Goal: Task Accomplishment & Management: Manage account settings

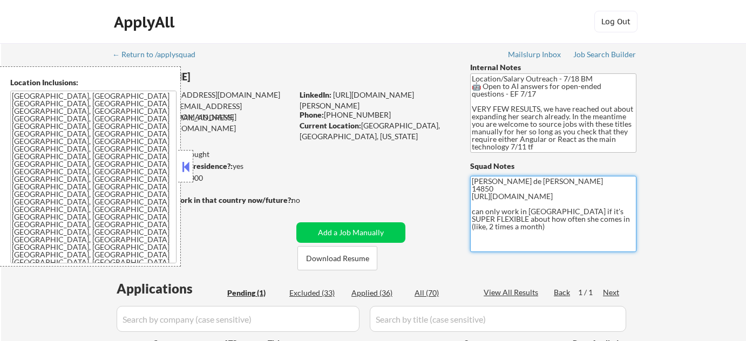
scroll to position [98, 0]
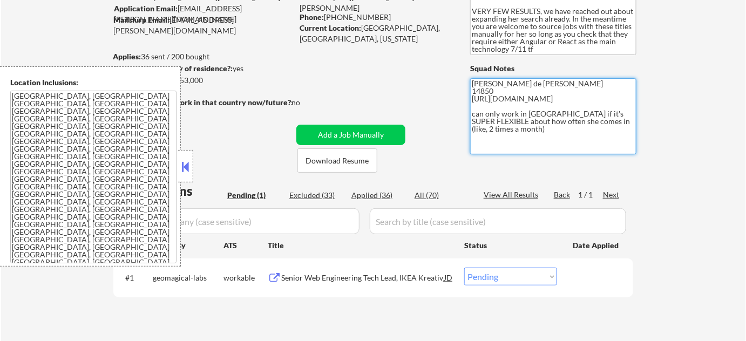
click at [182, 165] on button at bounding box center [186, 167] width 12 height 16
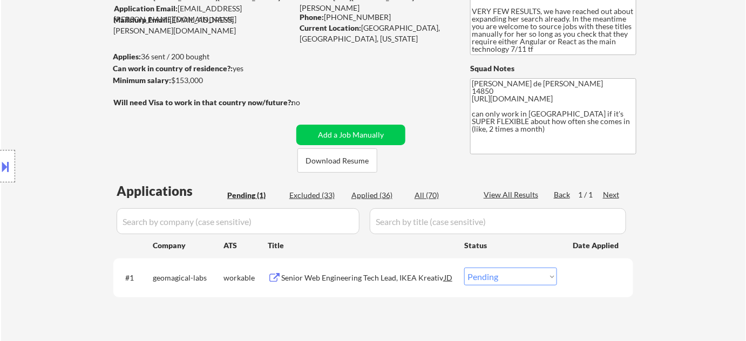
drag, startPoint x: 491, startPoint y: 278, endPoint x: 492, endPoint y: 270, distance: 8.3
click at [491, 278] on select "Choose an option... Pending Applied Excluded (Questions) Excluded (Expired) Exc…" at bounding box center [510, 277] width 93 height 18
select select ""applied""
click at [464, 268] on select "Choose an option... Pending Applied Excluded (Questions) Excluded (Expired) Exc…" at bounding box center [510, 277] width 93 height 18
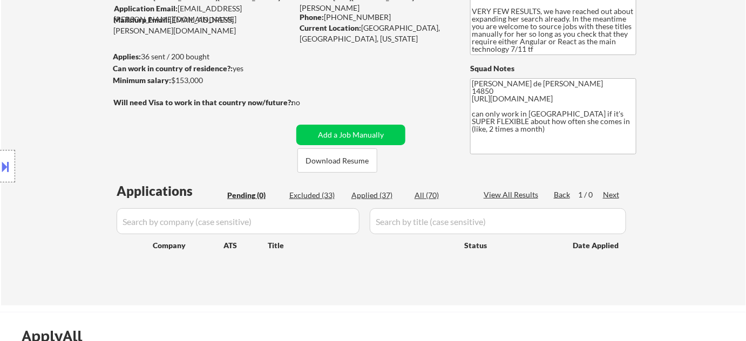
scroll to position [294, 0]
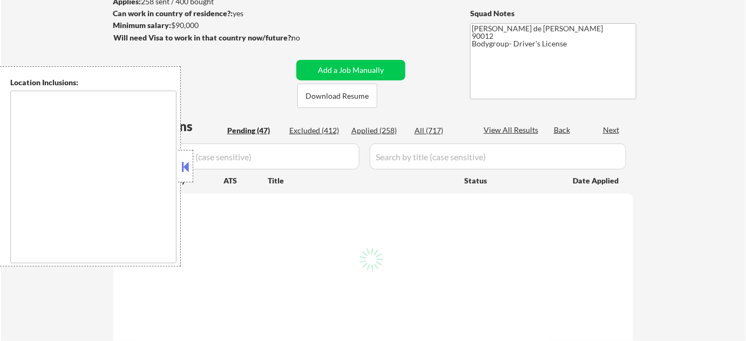
scroll to position [196, 0]
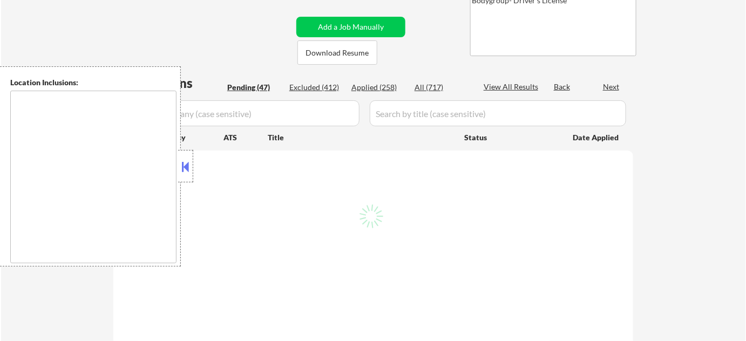
click at [183, 168] on button at bounding box center [186, 167] width 12 height 16
select select ""pending""
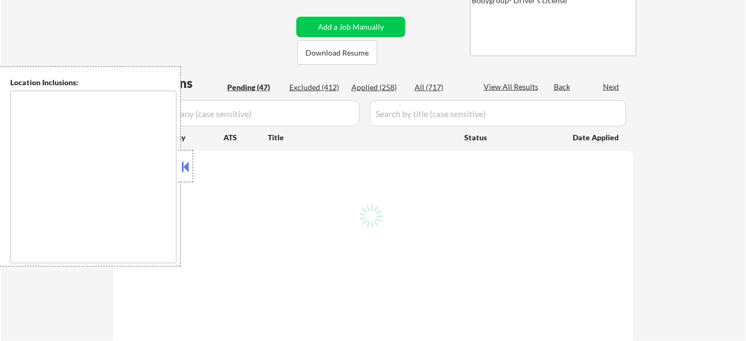
select select ""pending""
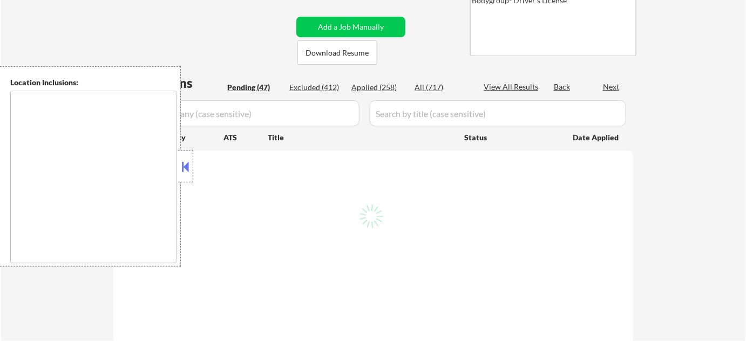
select select ""pending""
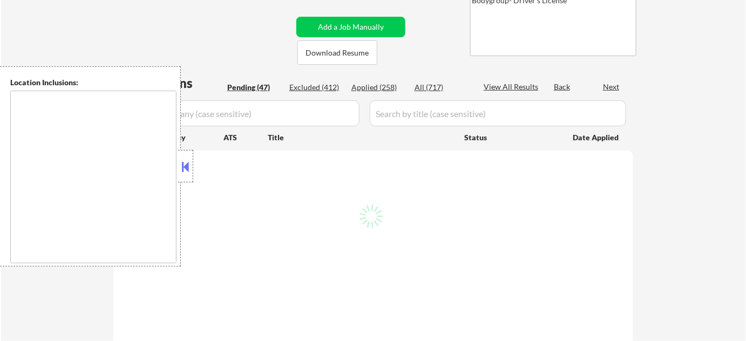
select select ""pending""
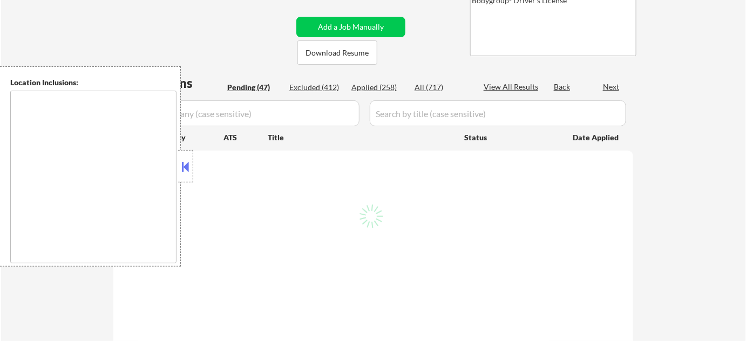
select select ""pending""
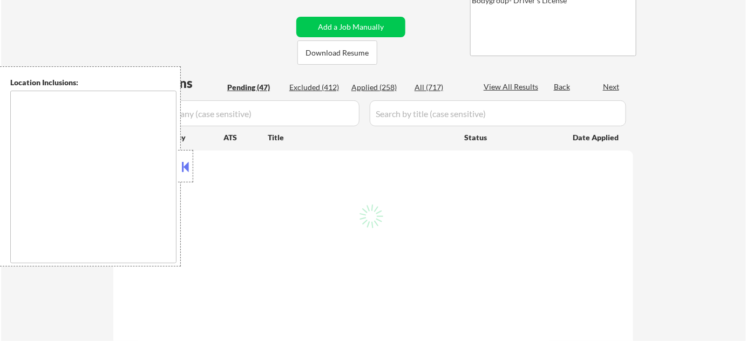
select select ""pending""
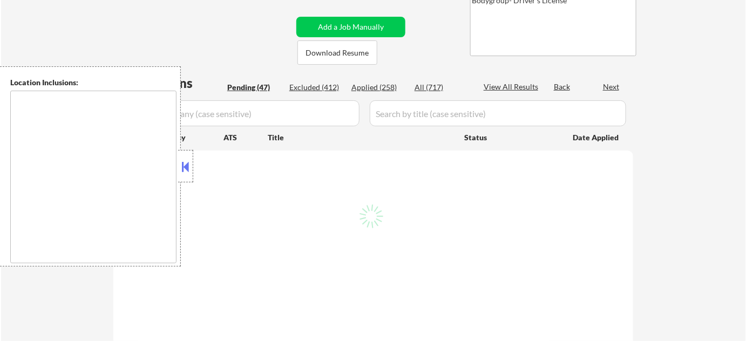
select select ""pending""
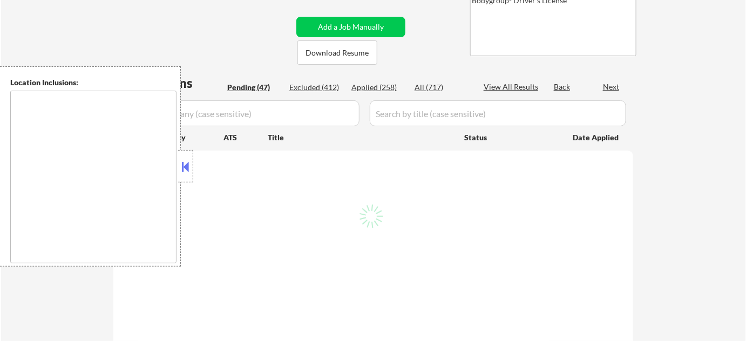
select select ""pending""
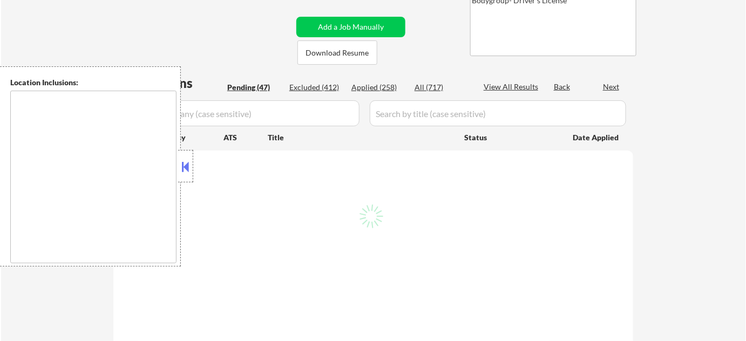
select select ""pending""
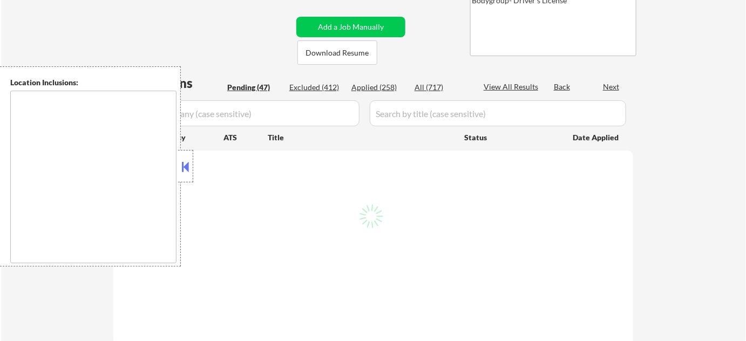
select select ""pending""
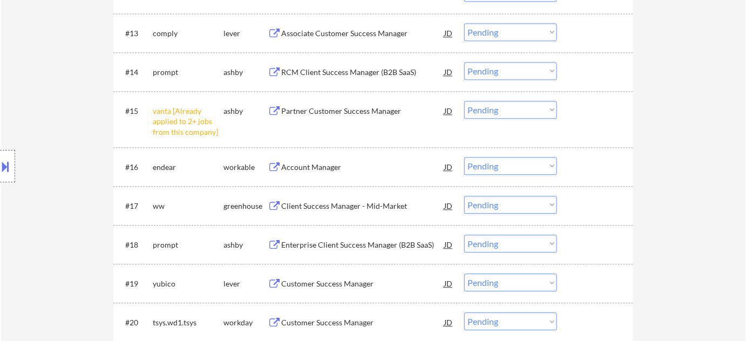
scroll to position [834, 0]
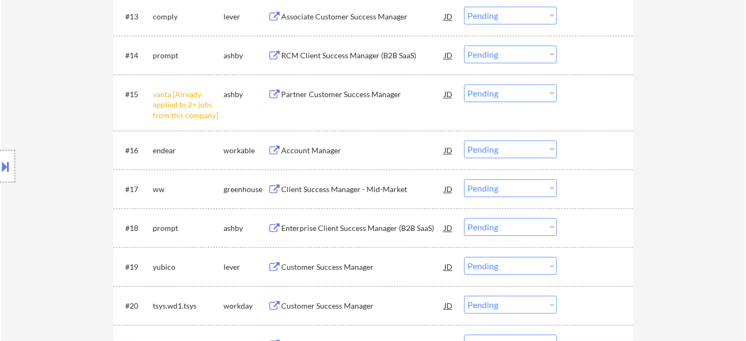
click at [514, 90] on select "Choose an option... Pending Applied Excluded (Questions) Excluded (Expired) Exc…" at bounding box center [510, 93] width 93 height 18
click at [464, 84] on select "Choose an option... Pending Applied Excluded (Questions) Excluded (Expired) Exc…" at bounding box center [510, 93] width 93 height 18
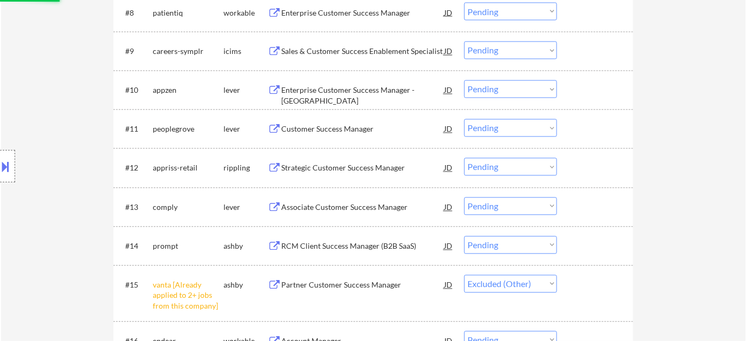
scroll to position [588, 0]
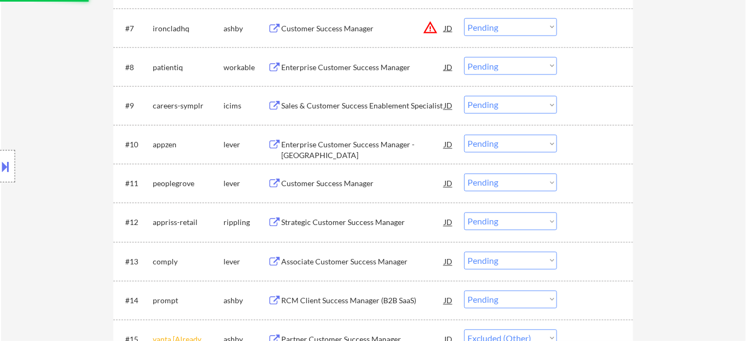
select select ""pending""
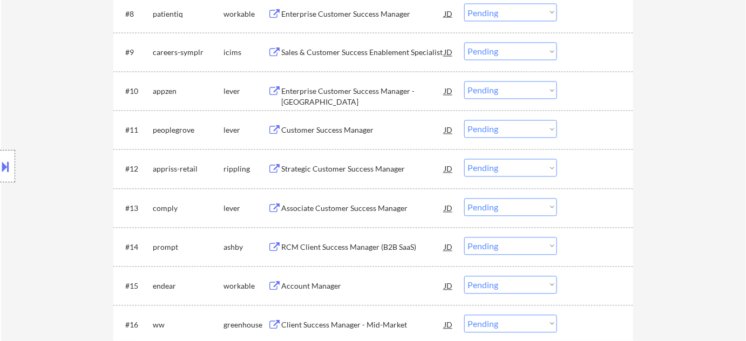
scroll to position [736, 0]
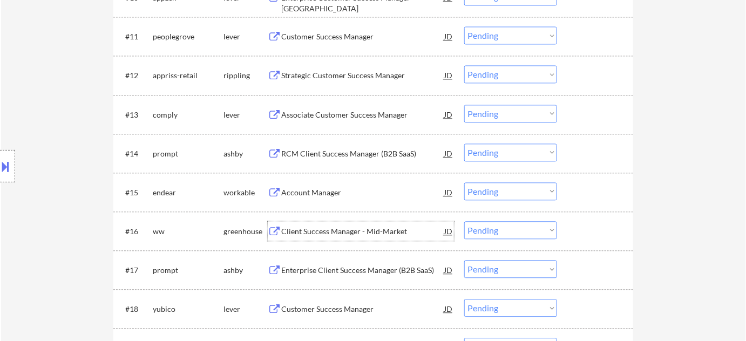
click at [328, 235] on div "Client Success Manager - Mid-Market" at bounding box center [362, 231] width 163 height 11
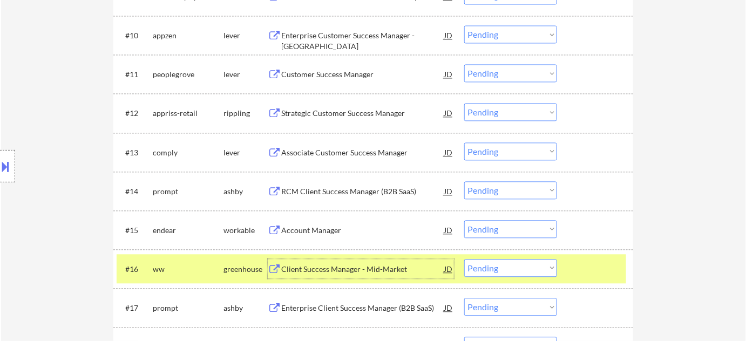
scroll to position [723, 0]
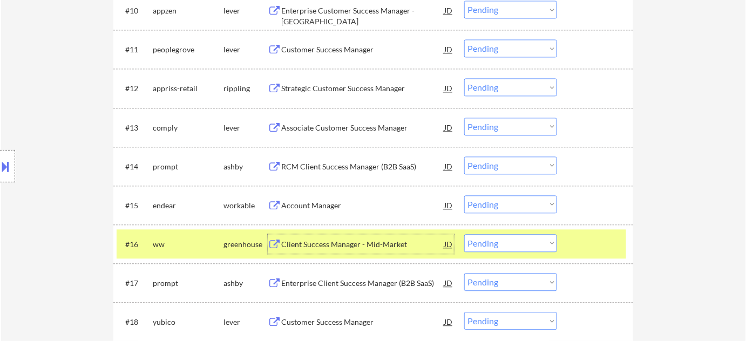
click at [499, 241] on select "Choose an option... Pending Applied Excluded (Questions) Excluded (Expired) Exc…" at bounding box center [510, 243] width 93 height 18
click at [464, 234] on select "Choose an option... Pending Applied Excluded (Questions) Excluded (Expired) Exc…" at bounding box center [510, 243] width 93 height 18
select select ""pending""
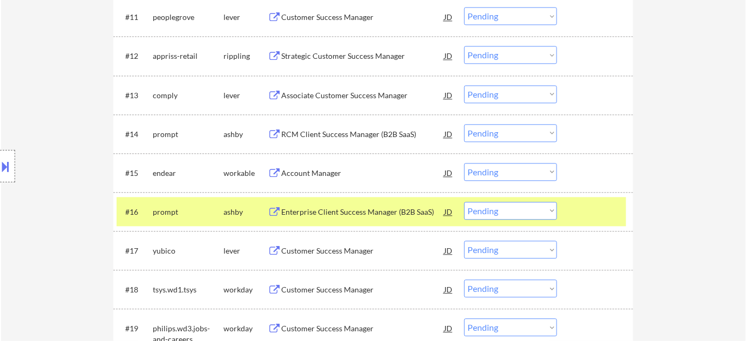
scroll to position [772, 0]
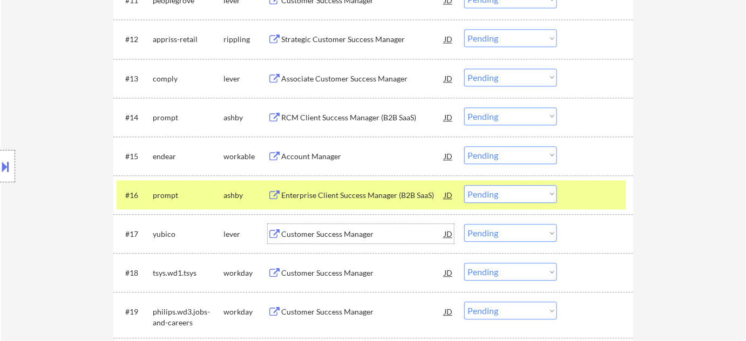
click at [348, 229] on div "Customer Success Manager" at bounding box center [362, 234] width 163 height 11
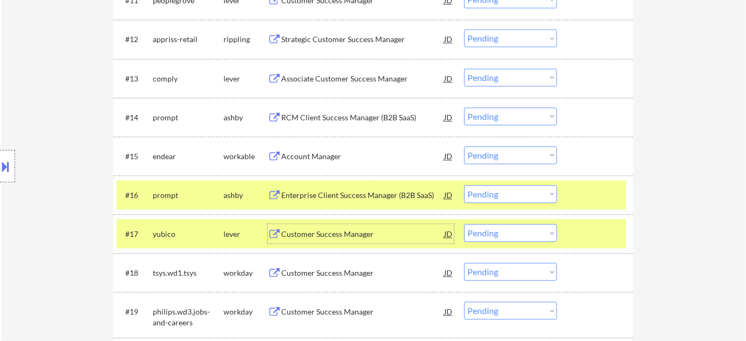
click at [486, 239] on select "Choose an option... Pending Applied Excluded (Questions) Excluded (Expired) Exc…" at bounding box center [510, 233] width 93 height 18
click at [464, 224] on select "Choose an option... Pending Applied Excluded (Questions) Excluded (Expired) Exc…" at bounding box center [510, 233] width 93 height 18
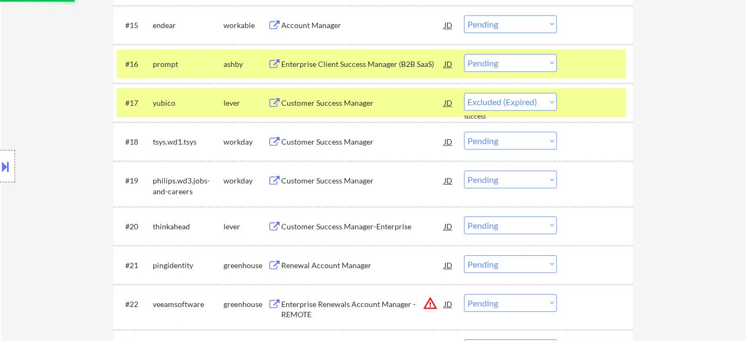
scroll to position [919, 0]
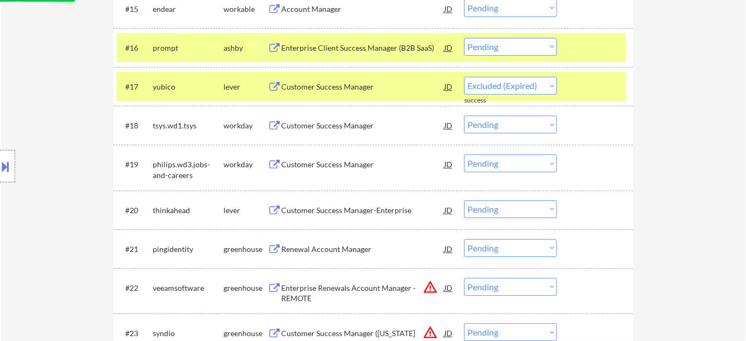
select select ""pending""
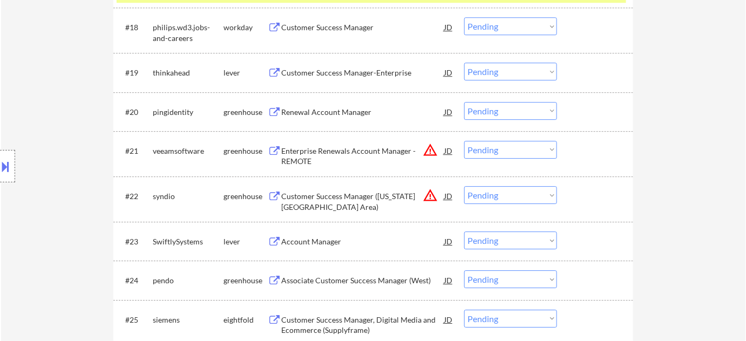
scroll to position [1066, 0]
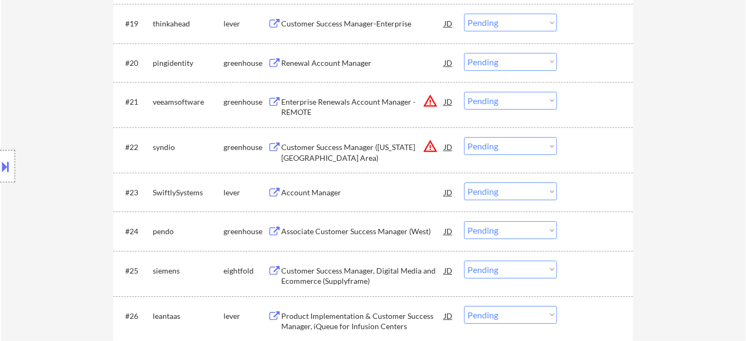
click at [338, 192] on div "Account Manager" at bounding box center [362, 192] width 163 height 11
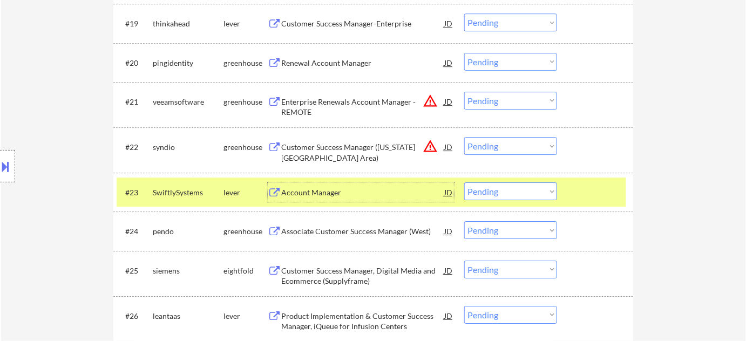
drag, startPoint x: 494, startPoint y: 192, endPoint x: 495, endPoint y: 199, distance: 6.5
click at [495, 192] on select "Choose an option... Pending Applied Excluded (Questions) Excluded (Expired) Exc…" at bounding box center [510, 191] width 93 height 18
click at [464, 182] on select "Choose an option... Pending Applied Excluded (Questions) Excluded (Expired) Exc…" at bounding box center [510, 191] width 93 height 18
select select ""pending""
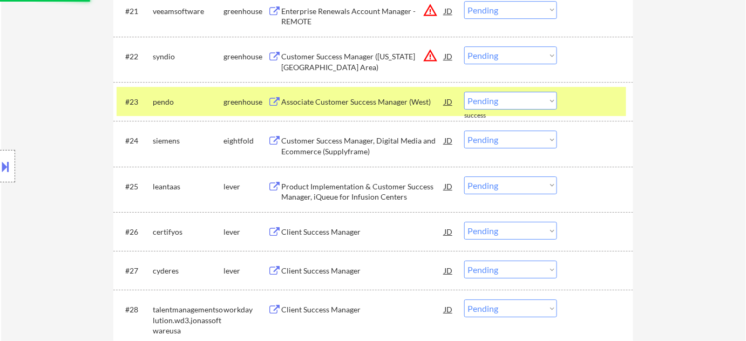
scroll to position [1164, 0]
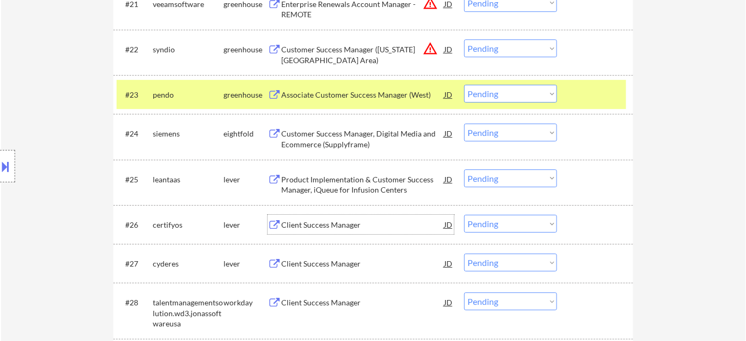
click at [337, 225] on div "Client Success Manager" at bounding box center [362, 225] width 163 height 11
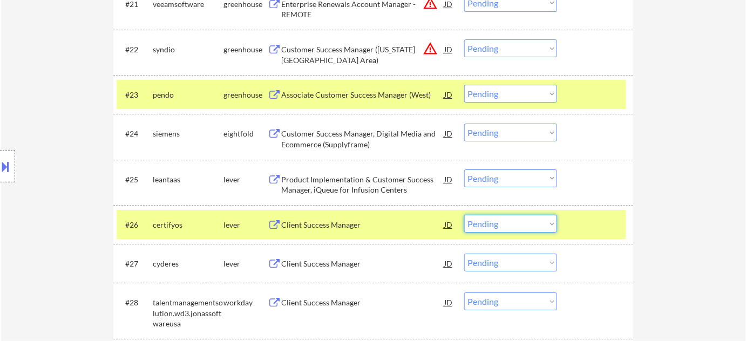
click at [510, 222] on select "Choose an option... Pending Applied Excluded (Questions) Excluded (Expired) Exc…" at bounding box center [510, 224] width 93 height 18
click at [464, 215] on select "Choose an option... Pending Applied Excluded (Questions) Excluded (Expired) Exc…" at bounding box center [510, 224] width 93 height 18
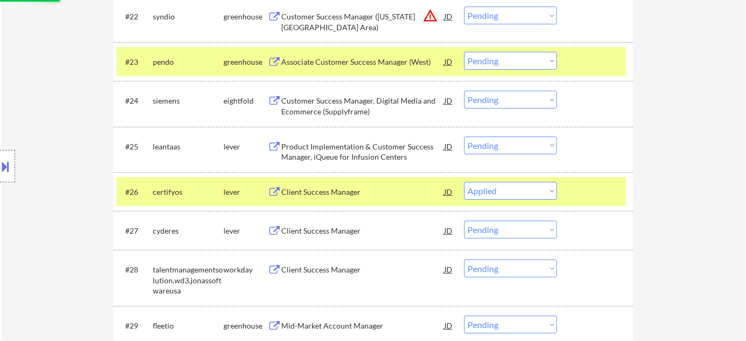
scroll to position [1213, 0]
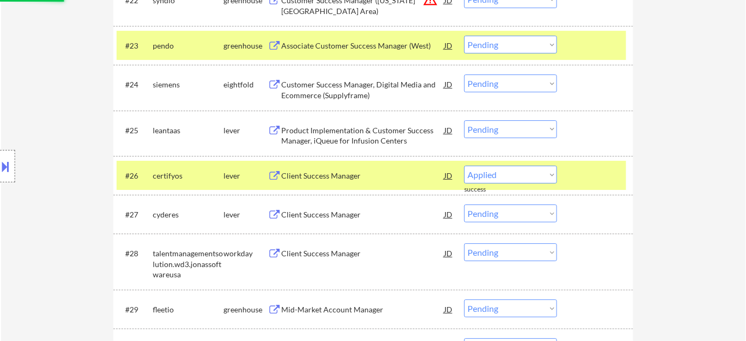
select select ""pending""
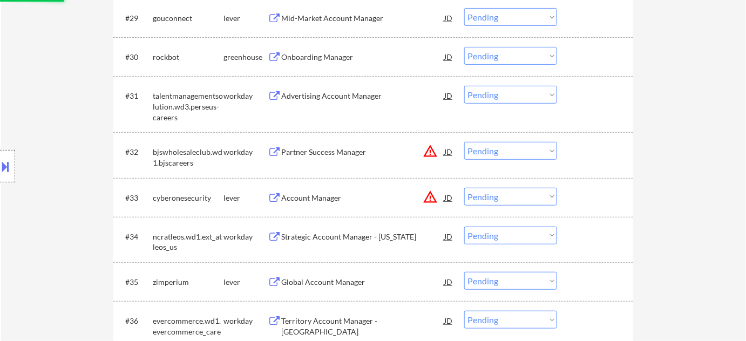
scroll to position [1508, 0]
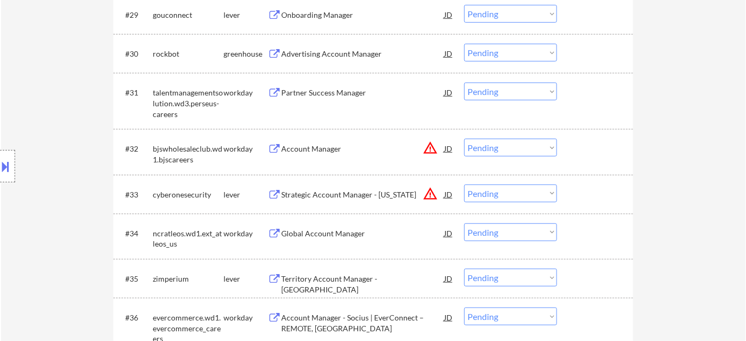
click at [524, 192] on select "Choose an option... Pending Applied Excluded (Questions) Excluded (Expired) Exc…" at bounding box center [510, 194] width 93 height 18
click at [464, 185] on select "Choose an option... Pending Applied Excluded (Questions) Excluded (Expired) Exc…" at bounding box center [510, 194] width 93 height 18
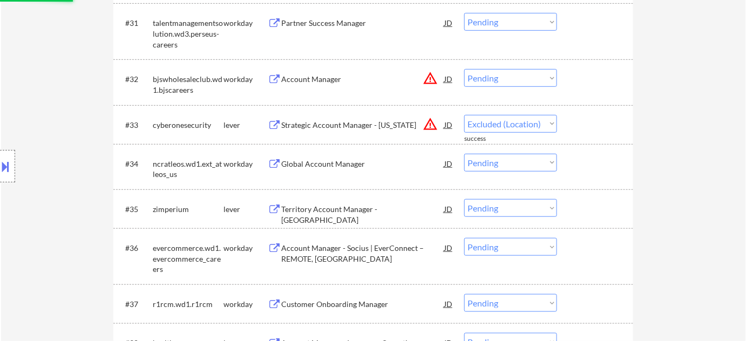
select select ""pending""
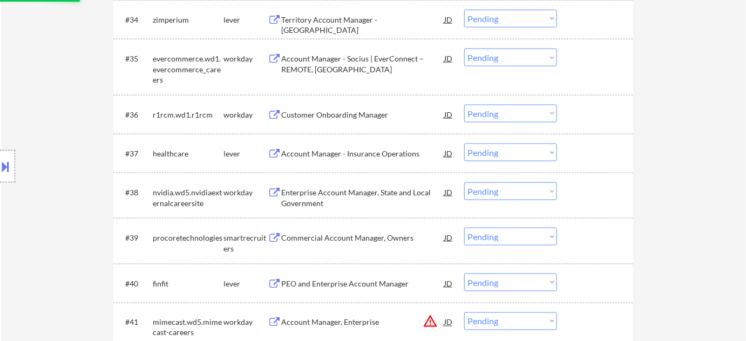
scroll to position [1802, 0]
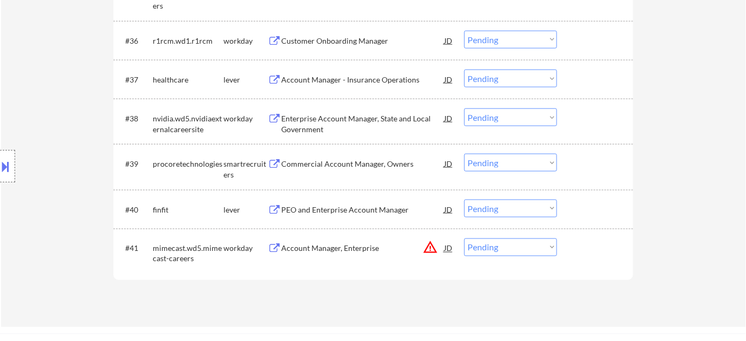
click at [382, 79] on div "Account Manager - Insurance Operations" at bounding box center [362, 79] width 163 height 11
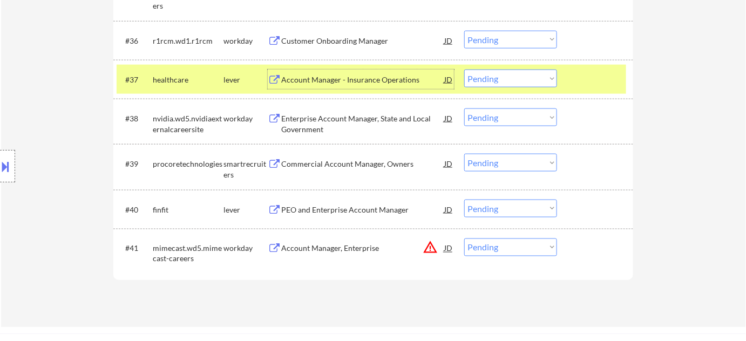
click at [350, 207] on div "PEO and Enterprise Account Manager" at bounding box center [362, 210] width 163 height 11
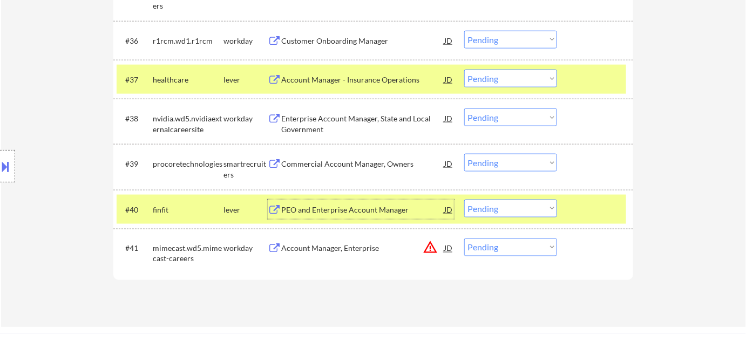
click at [508, 213] on select "Choose an option... Pending Applied Excluded (Questions) Excluded (Expired) Exc…" at bounding box center [510, 209] width 93 height 18
click at [464, 200] on select "Choose an option... Pending Applied Excluded (Questions) Excluded (Expired) Exc…" at bounding box center [510, 209] width 93 height 18
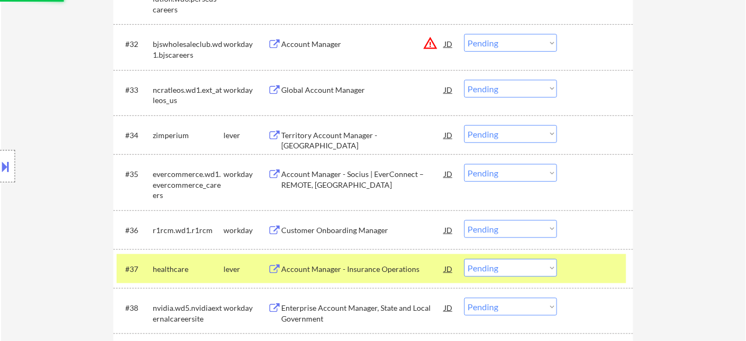
scroll to position [1606, 0]
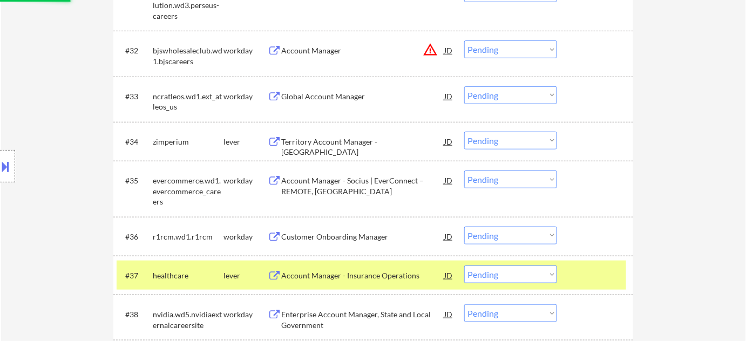
select select ""pending""
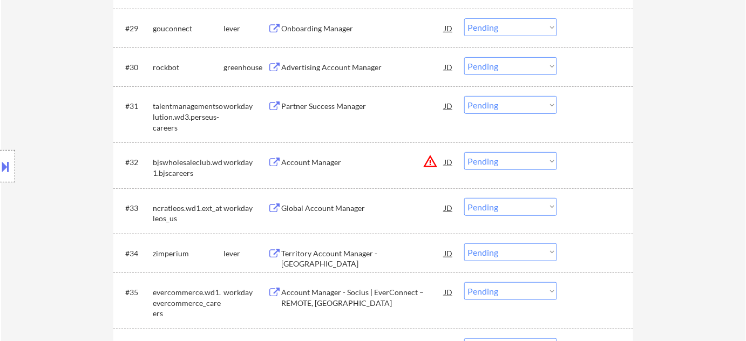
scroll to position [1459, 0]
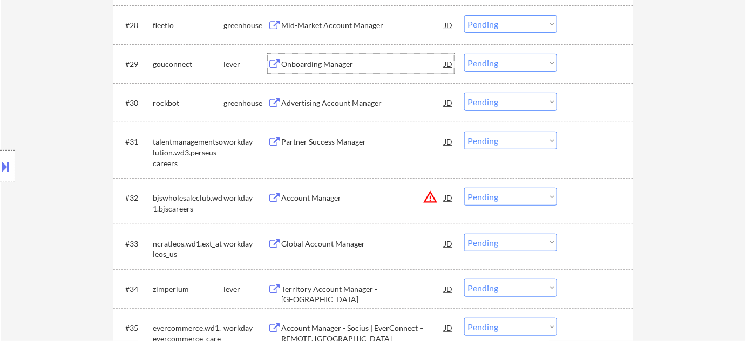
click at [344, 66] on div "Onboarding Manager" at bounding box center [362, 64] width 163 height 11
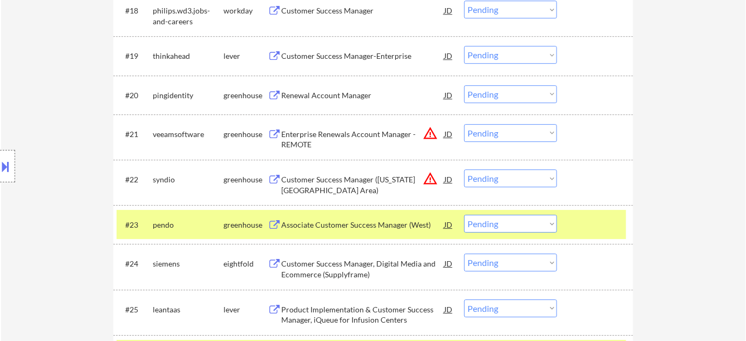
scroll to position [1017, 0]
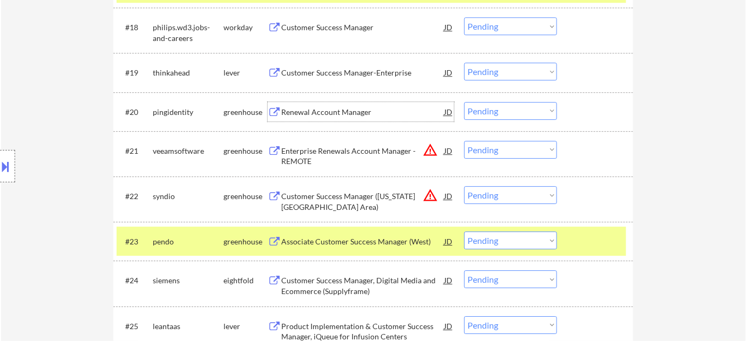
click at [342, 113] on div "Renewal Account Manager" at bounding box center [362, 112] width 163 height 11
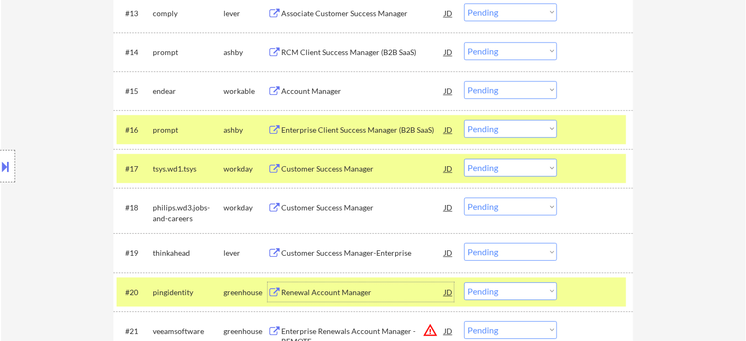
scroll to position [821, 0]
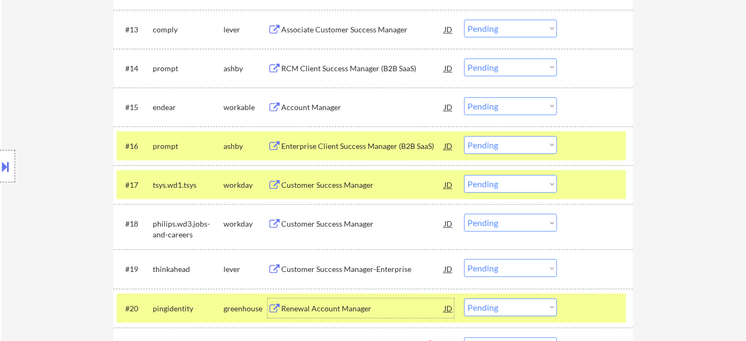
click at [321, 110] on div "Account Manager" at bounding box center [362, 107] width 163 height 11
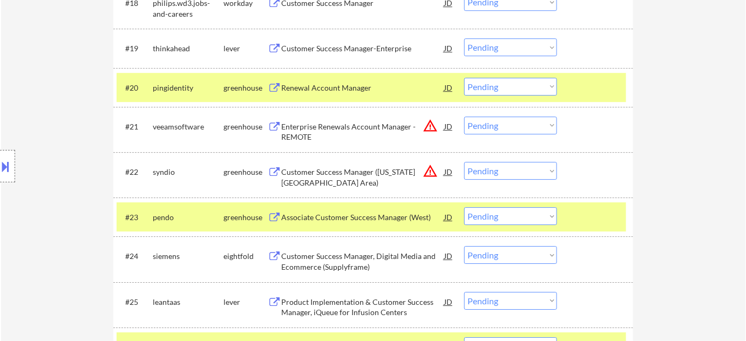
scroll to position [1066, 0]
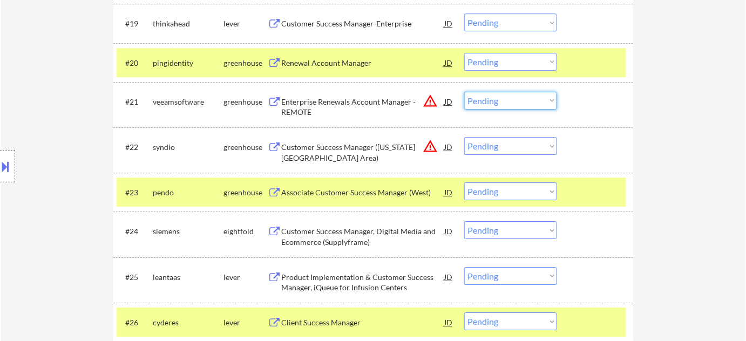
drag, startPoint x: 476, startPoint y: 96, endPoint x: 487, endPoint y: 106, distance: 15.3
click at [477, 96] on select "Choose an option... Pending Applied Excluded (Questions) Excluded (Expired) Exc…" at bounding box center [510, 101] width 93 height 18
click at [464, 92] on select "Choose an option... Pending Applied Excluded (Questions) Excluded (Expired) Exc…" at bounding box center [510, 101] width 93 height 18
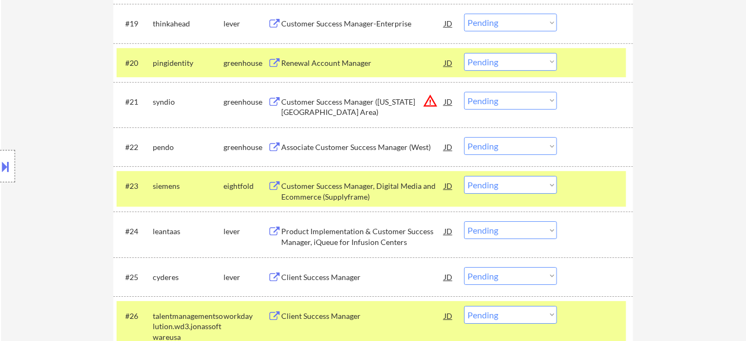
click at [509, 99] on select "Choose an option... Pending Applied Excluded (Questions) Excluded (Expired) Exc…" at bounding box center [510, 101] width 93 height 18
click at [464, 92] on select "Choose an option... Pending Applied Excluded (Questions) Excluded (Expired) Exc…" at bounding box center [510, 101] width 93 height 18
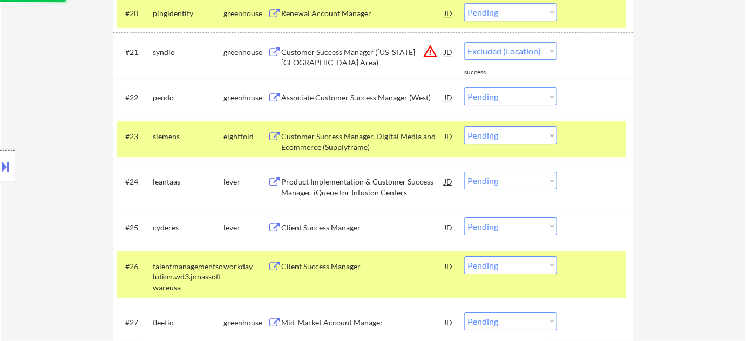
select select ""pending""
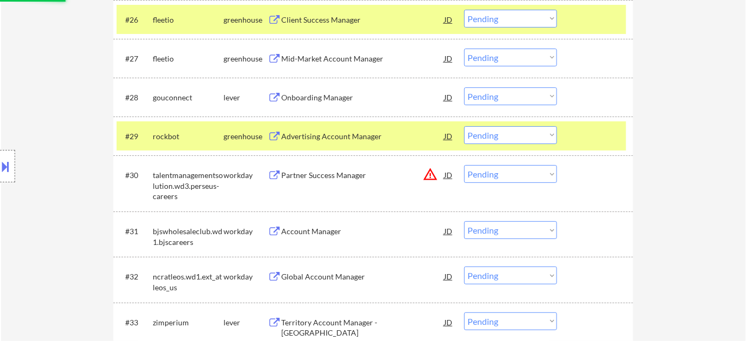
scroll to position [1459, 0]
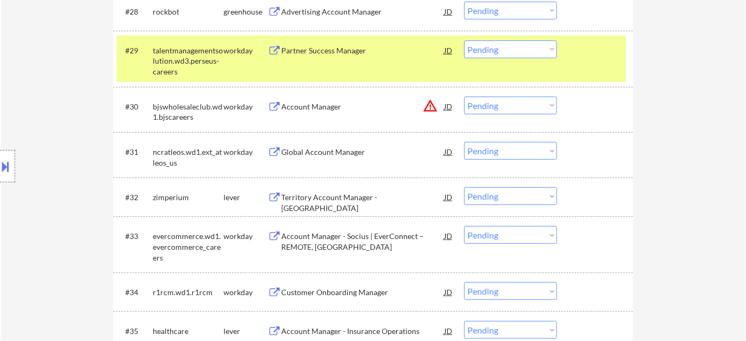
click at [431, 106] on button "warning_amber" at bounding box center [430, 105] width 15 height 15
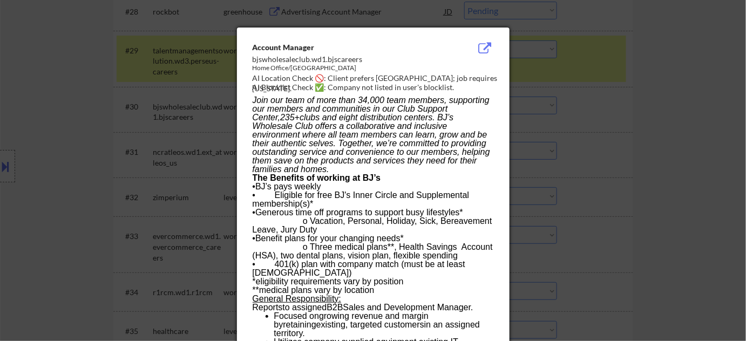
click at [716, 155] on div at bounding box center [373, 170] width 746 height 341
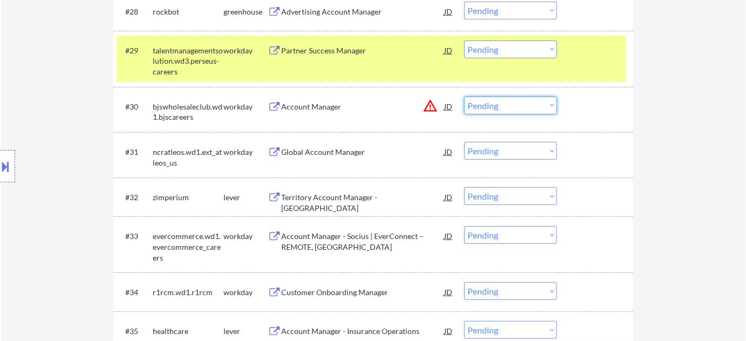
click at [516, 108] on select "Choose an option... Pending Applied Excluded (Questions) Excluded (Expired) Exc…" at bounding box center [510, 106] width 93 height 18
click at [464, 97] on select "Choose an option... Pending Applied Excluded (Questions) Excluded (Expired) Exc…" at bounding box center [510, 106] width 93 height 18
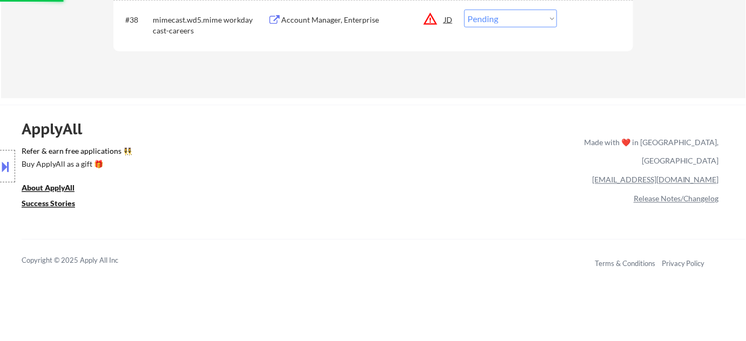
select select ""pending""
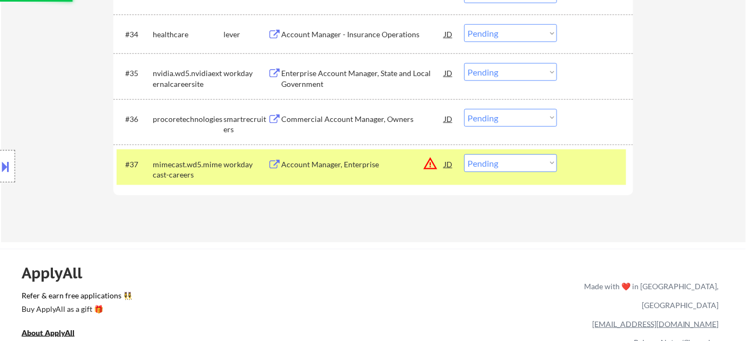
scroll to position [1705, 0]
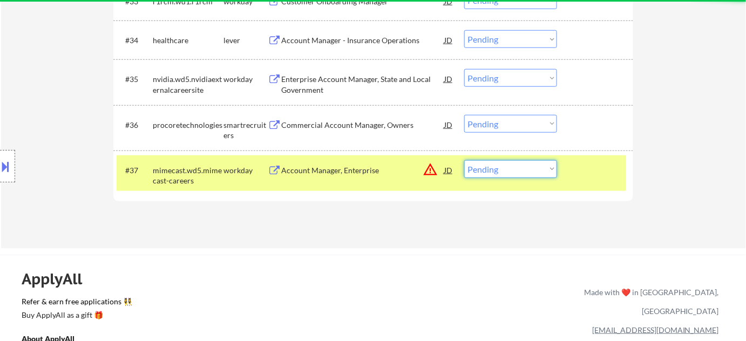
click at [509, 168] on select "Choose an option... Pending Applied Excluded (Questions) Excluded (Expired) Exc…" at bounding box center [510, 169] width 93 height 18
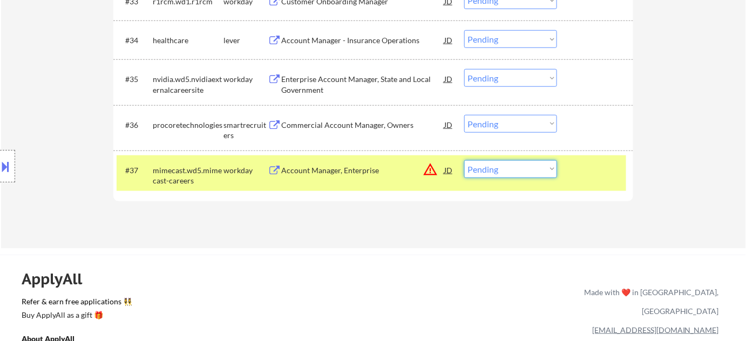
select select ""excluded__location_""
click at [464, 160] on select "Choose an option... Pending Applied Excluded (Questions) Excluded (Expired) Exc…" at bounding box center [510, 169] width 93 height 18
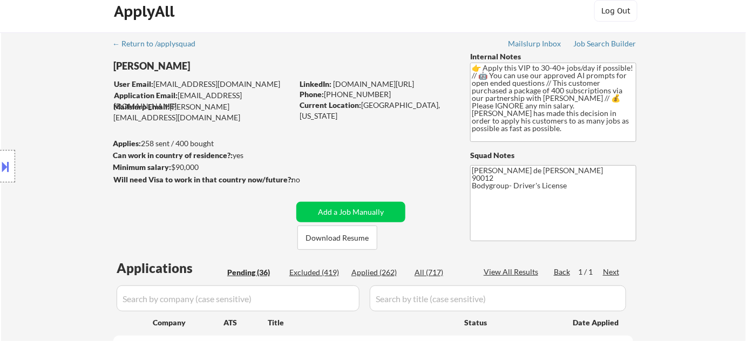
scroll to position [0, 0]
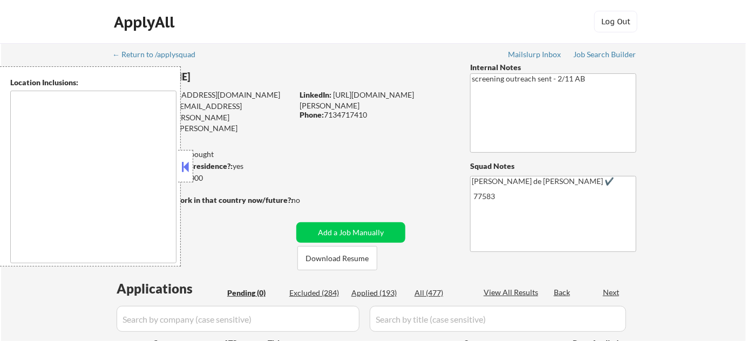
type textarea "remote"
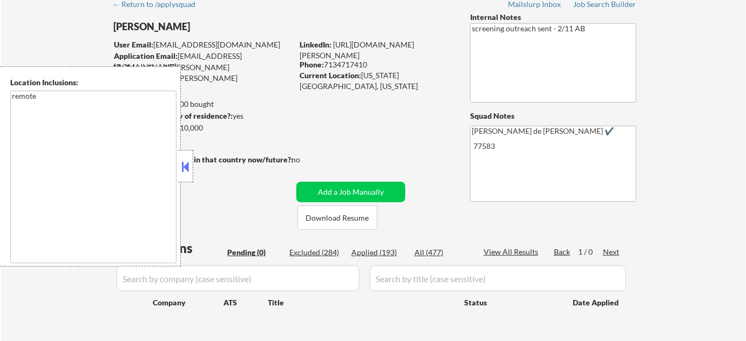
scroll to position [49, 0]
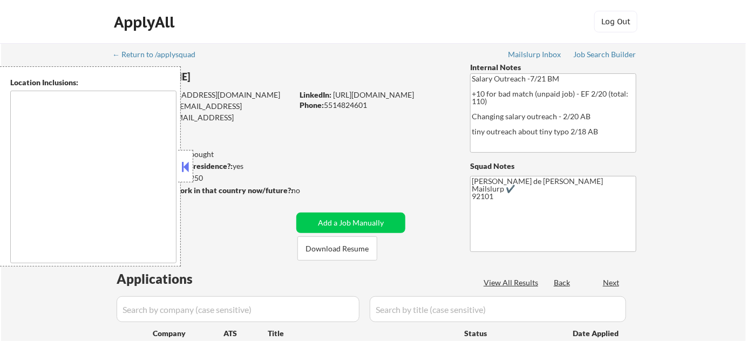
type textarea "San Diego, CA Chula Vista, CA National City, CA La Mesa, CA El Cajon, CA Lemon …"
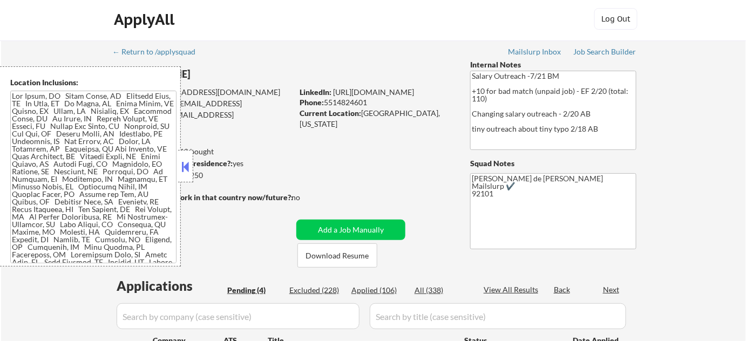
select select ""pending""
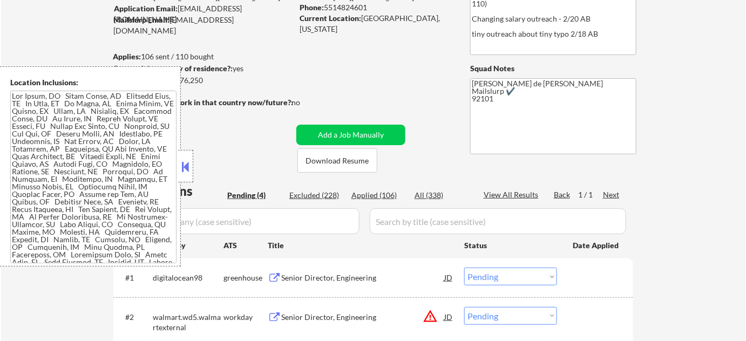
click at [188, 171] on button at bounding box center [186, 167] width 12 height 16
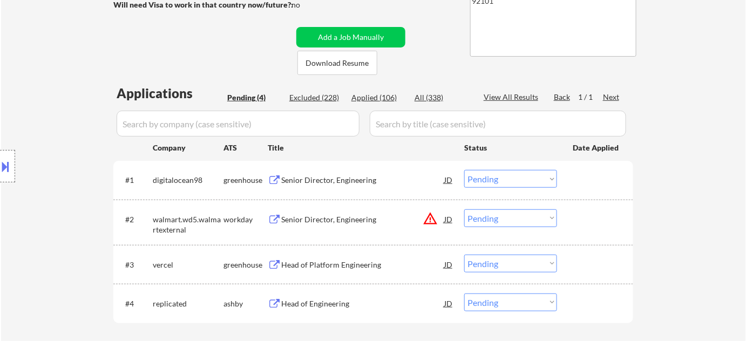
scroll to position [245, 0]
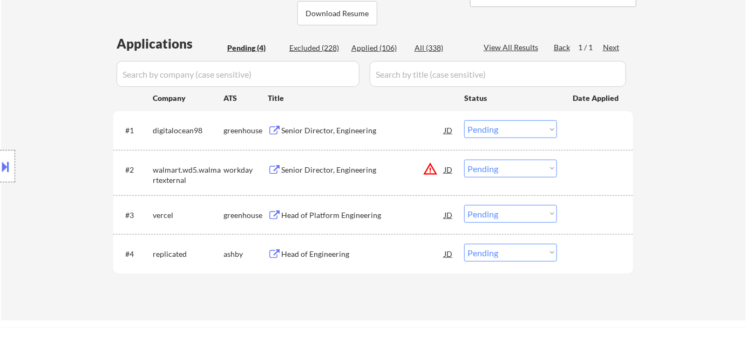
click at [433, 168] on button "warning_amber" at bounding box center [430, 168] width 15 height 15
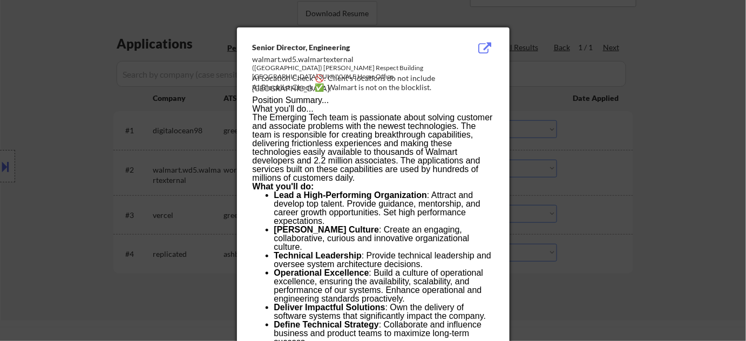
click at [600, 205] on div at bounding box center [373, 170] width 746 height 341
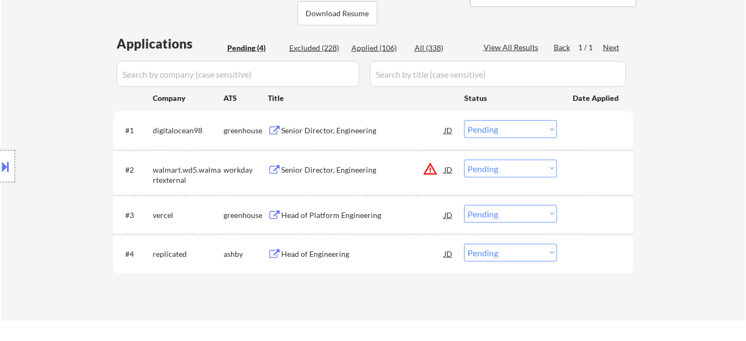
click at [9, 169] on button at bounding box center [6, 167] width 12 height 18
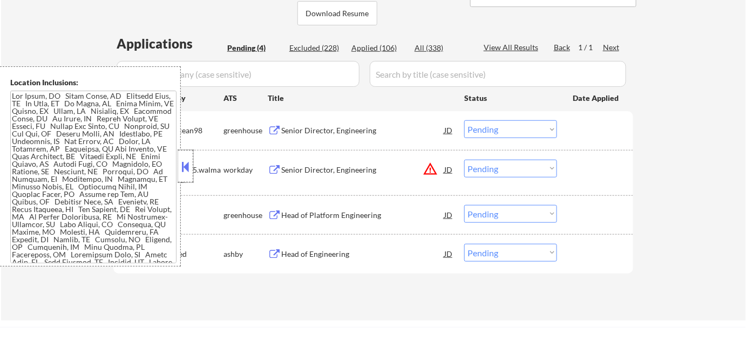
click at [192, 162] on div at bounding box center [185, 166] width 15 height 32
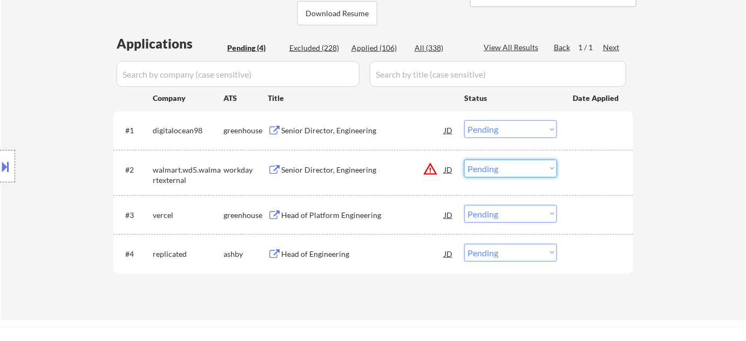
drag, startPoint x: 485, startPoint y: 173, endPoint x: 500, endPoint y: 176, distance: 15.3
click at [485, 173] on select "Choose an option... Pending Applied Excluded (Questions) Excluded (Expired) Exc…" at bounding box center [510, 169] width 93 height 18
click at [464, 160] on select "Choose an option... Pending Applied Excluded (Questions) Excluded (Expired) Exc…" at bounding box center [510, 169] width 93 height 18
select select ""pending""
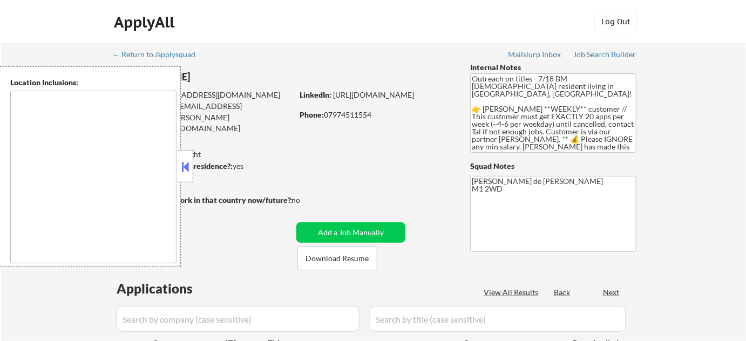
type textarea "remote"
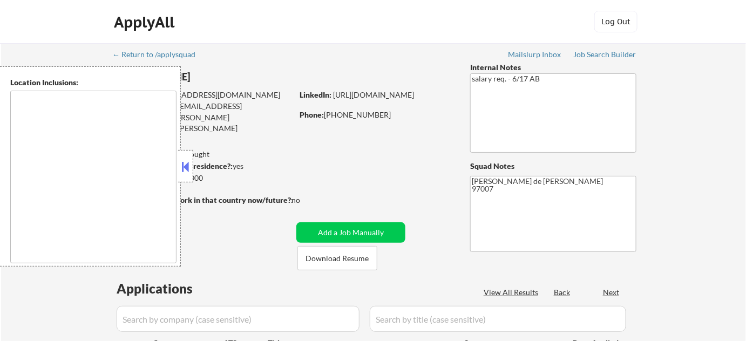
type textarea "[GEOGRAPHIC_DATA], [GEOGRAPHIC_DATA] [GEOGRAPHIC_DATA], OR [GEOGRAPHIC_DATA], O…"
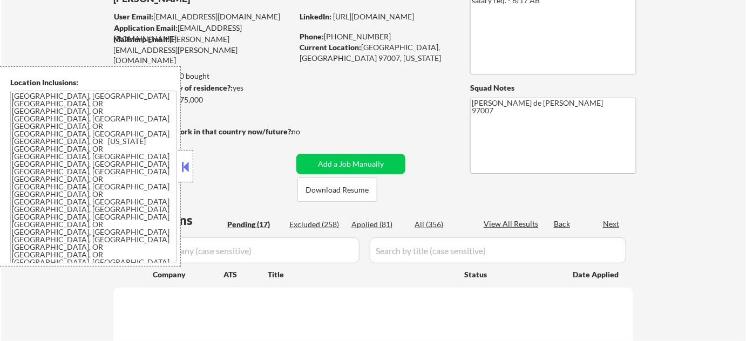
scroll to position [98, 0]
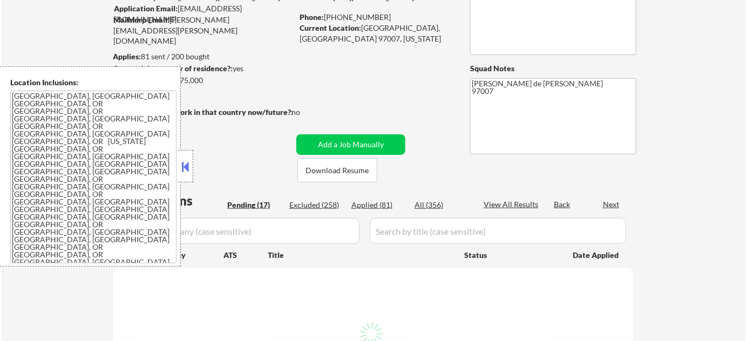
click at [186, 172] on button at bounding box center [186, 167] width 12 height 16
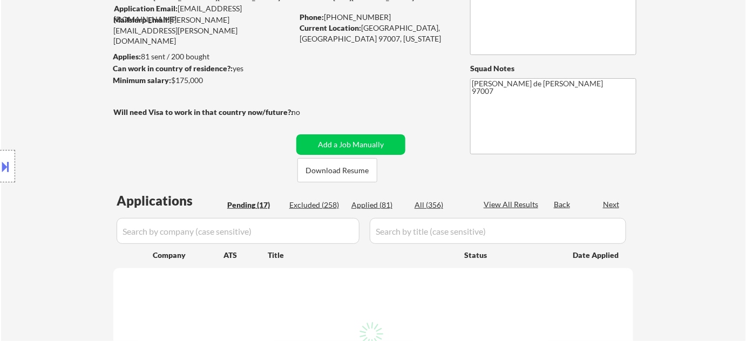
click at [384, 208] on div "Applied (81)" at bounding box center [378, 205] width 54 height 11
select select ""applied""
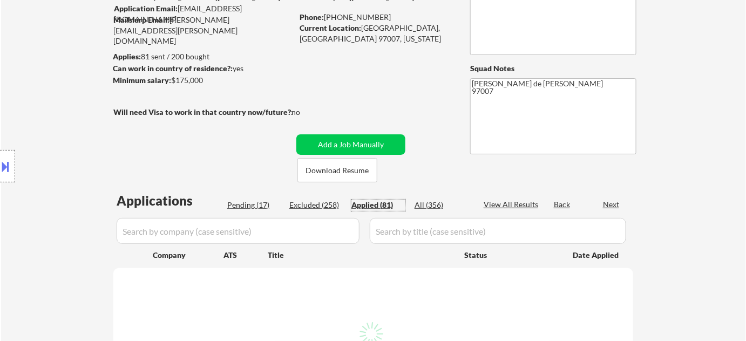
select select ""applied""
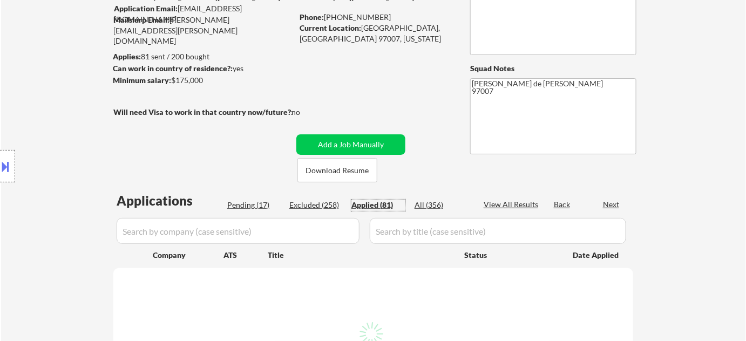
select select ""applied""
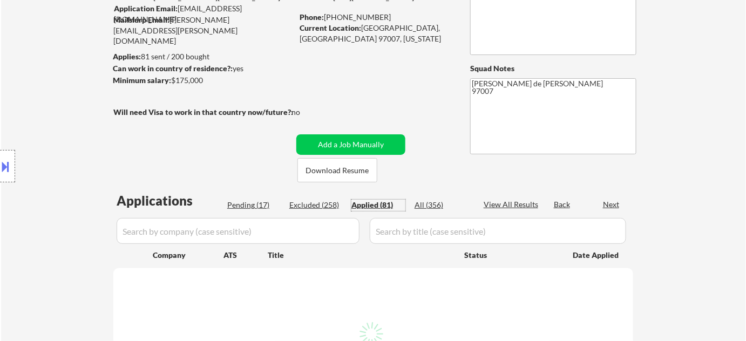
select select ""applied""
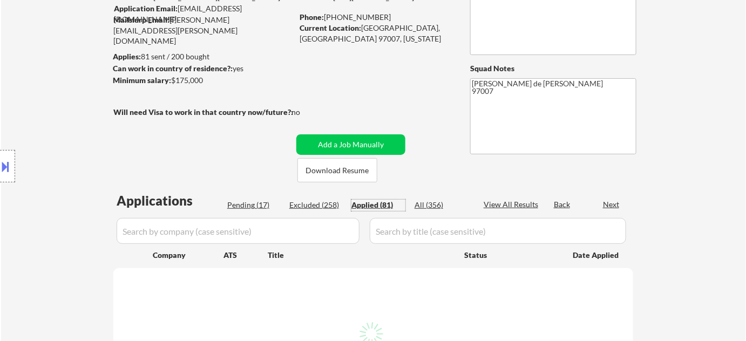
select select ""applied""
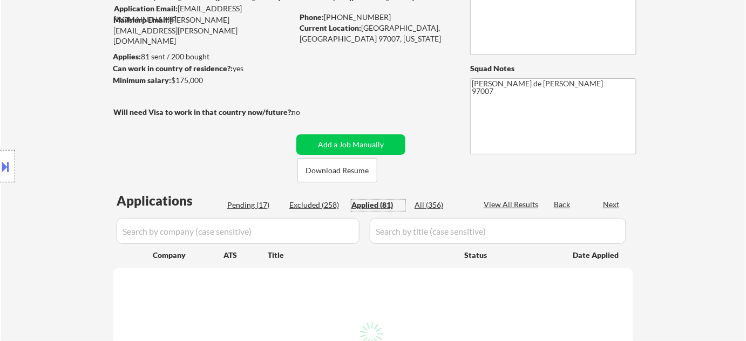
select select ""applied""
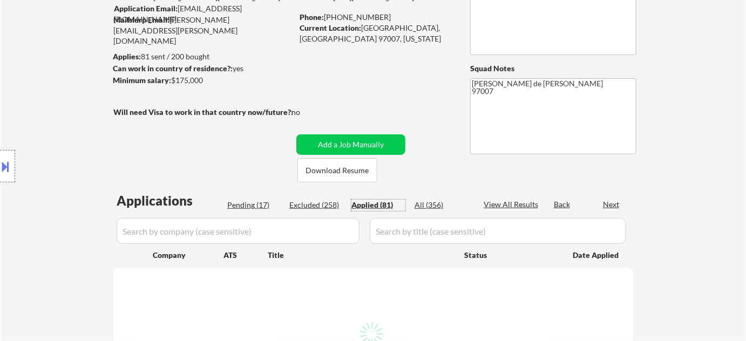
select select ""applied""
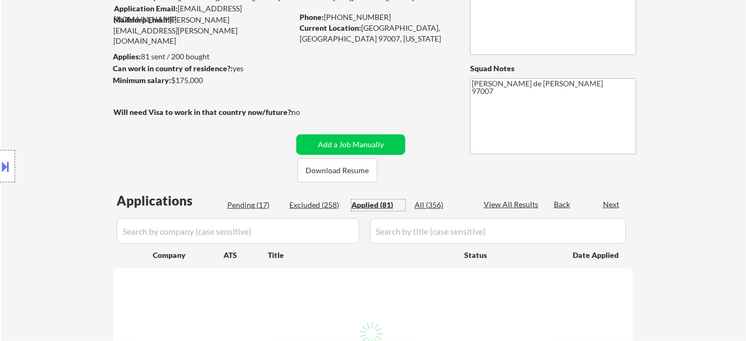
select select ""applied""
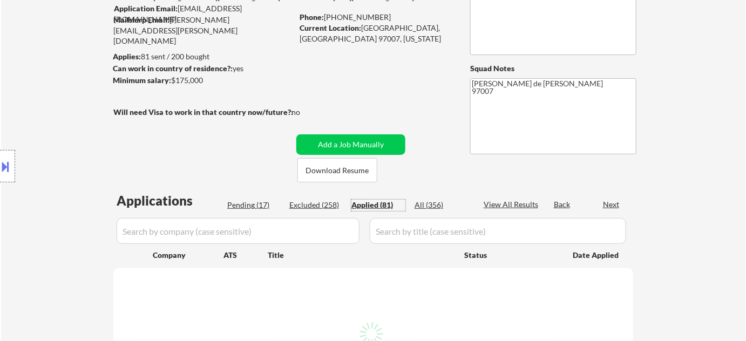
select select ""applied""
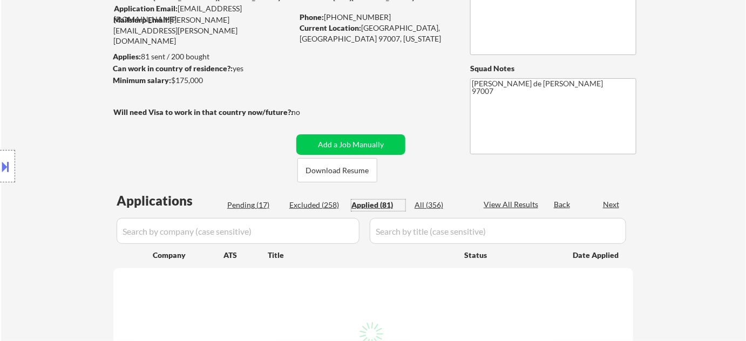
select select ""applied""
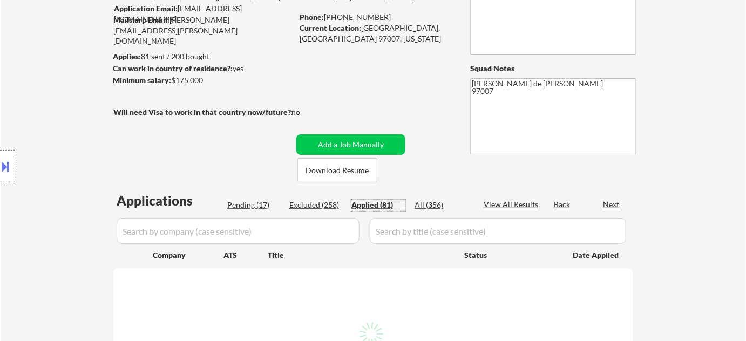
select select ""applied""
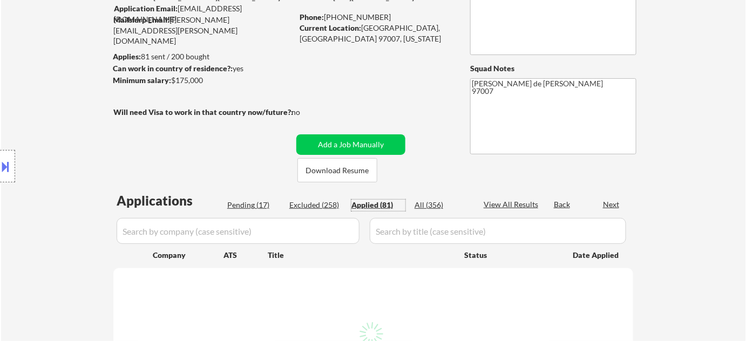
select select ""applied""
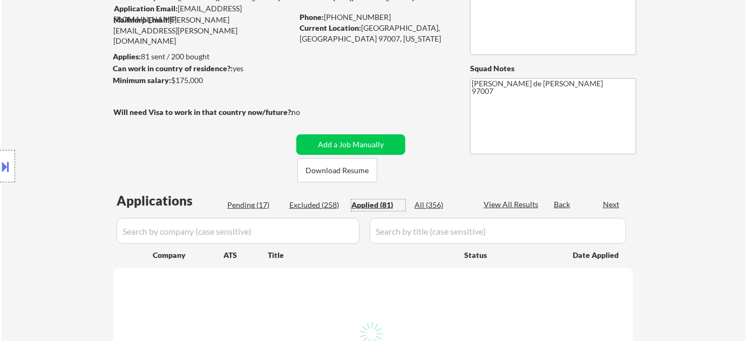
select select ""applied""
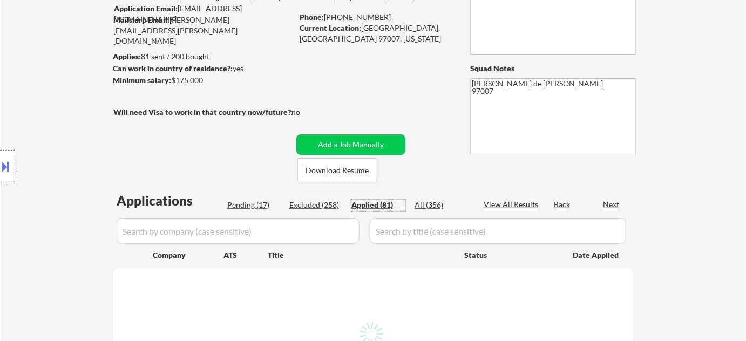
select select ""applied""
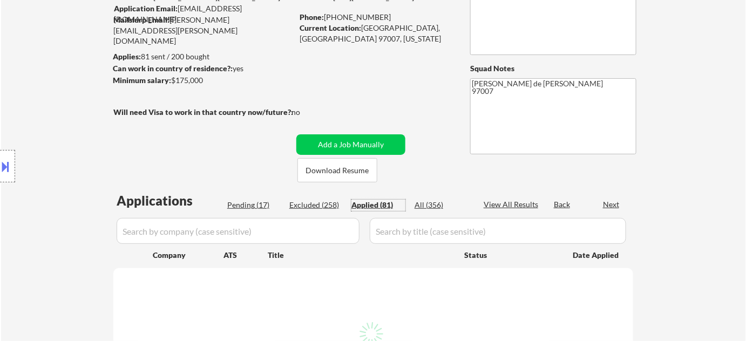
select select ""applied""
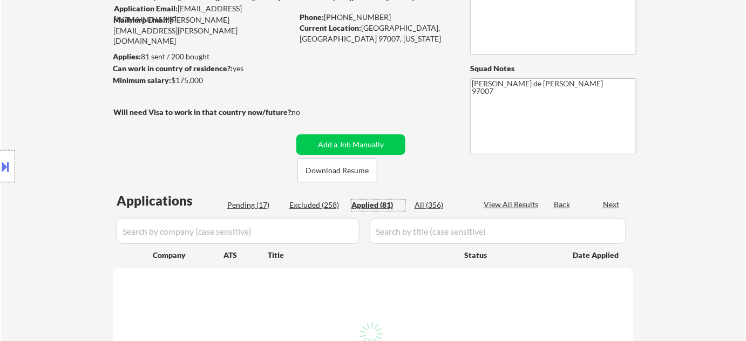
select select ""applied""
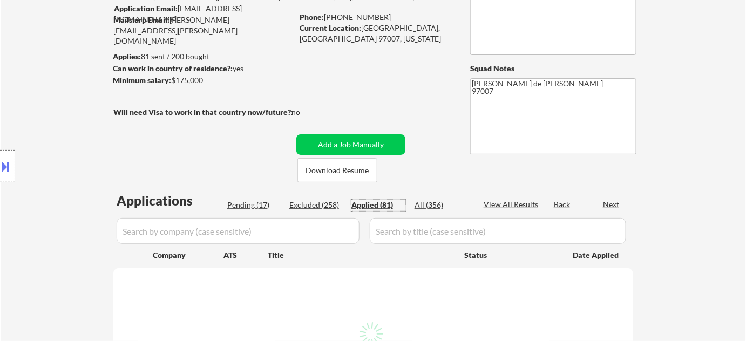
select select ""applied""
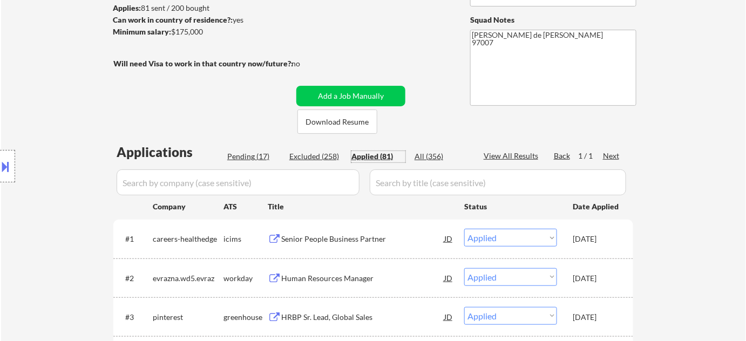
scroll to position [147, 0]
click at [259, 158] on div "Pending (17)" at bounding box center [254, 156] width 54 height 11
select select ""pending""
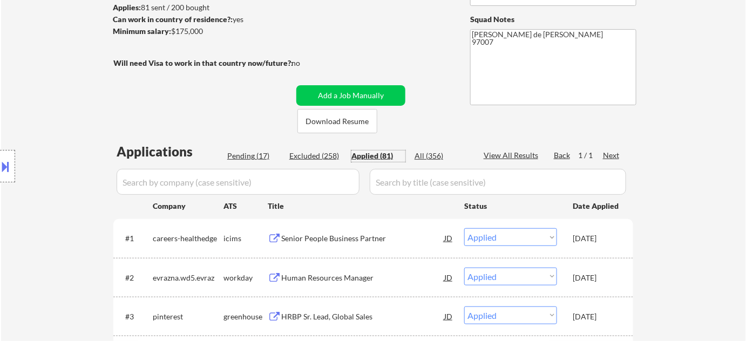
select select ""pending""
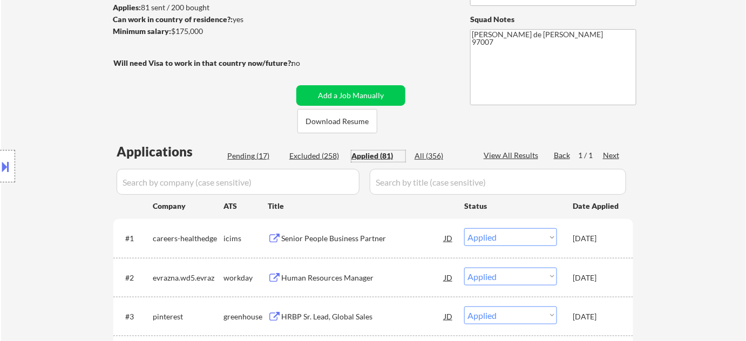
select select ""pending""
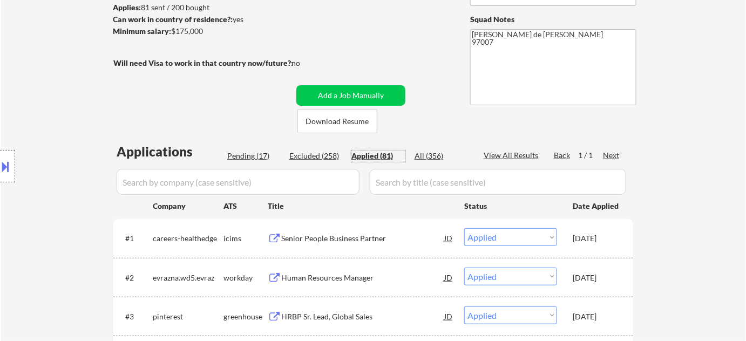
select select ""pending""
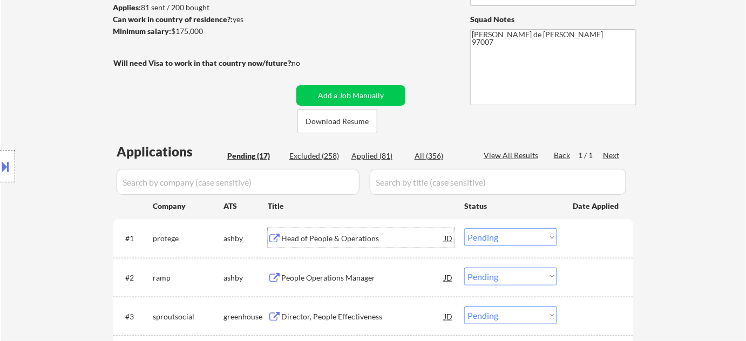
click at [303, 243] on div "Head of People & Operations" at bounding box center [362, 238] width 163 height 11
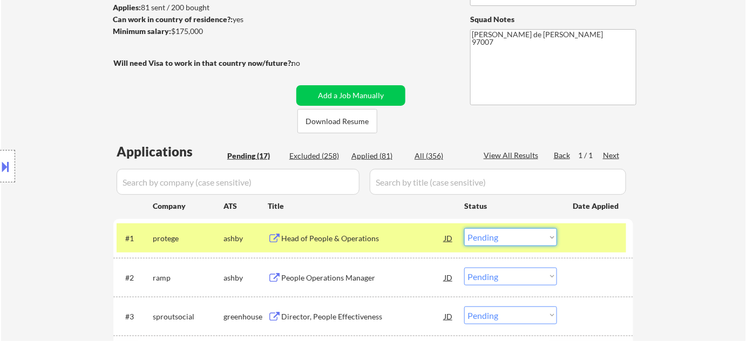
click at [502, 230] on select "Choose an option... Pending Applied Excluded (Questions) Excluded (Expired) Exc…" at bounding box center [510, 237] width 93 height 18
click at [464, 228] on select "Choose an option... Pending Applied Excluded (Questions) Excluded (Expired) Exc…" at bounding box center [510, 237] width 93 height 18
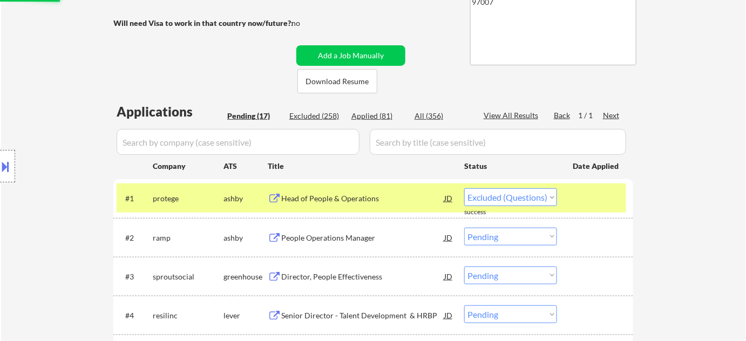
scroll to position [196, 0]
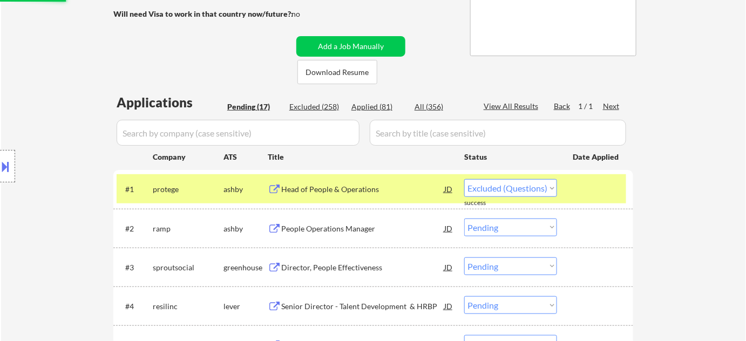
select select ""pending""
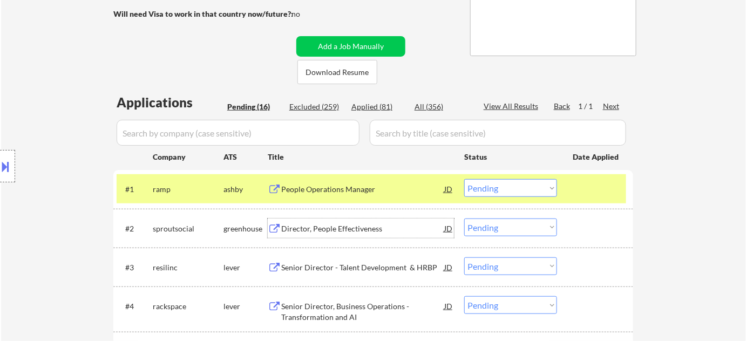
click at [337, 237] on div "Director, People Effectiveness" at bounding box center [362, 228] width 163 height 19
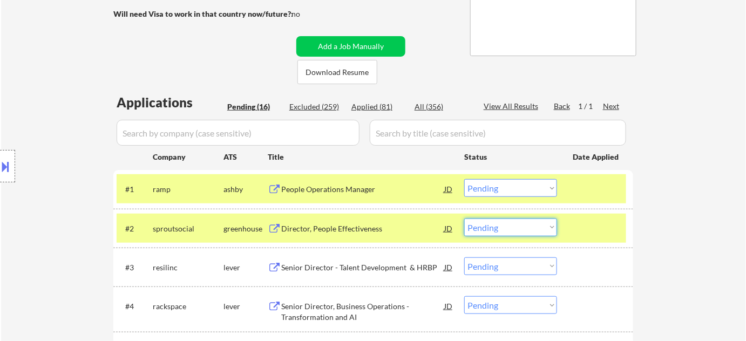
click at [506, 229] on select "Choose an option... Pending Applied Excluded (Questions) Excluded (Expired) Exc…" at bounding box center [510, 228] width 93 height 18
click at [464, 219] on select "Choose an option... Pending Applied Excluded (Questions) Excluded (Expired) Exc…" at bounding box center [510, 228] width 93 height 18
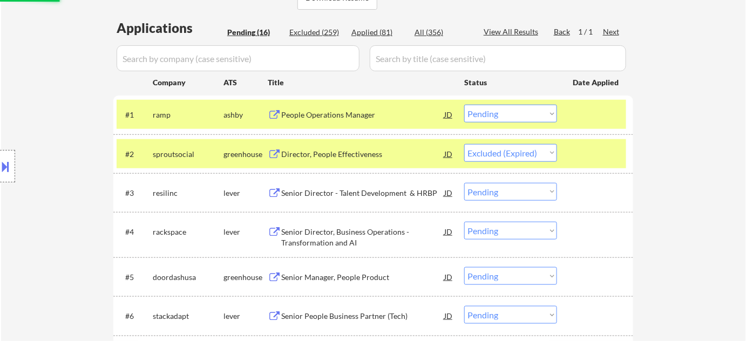
scroll to position [294, 0]
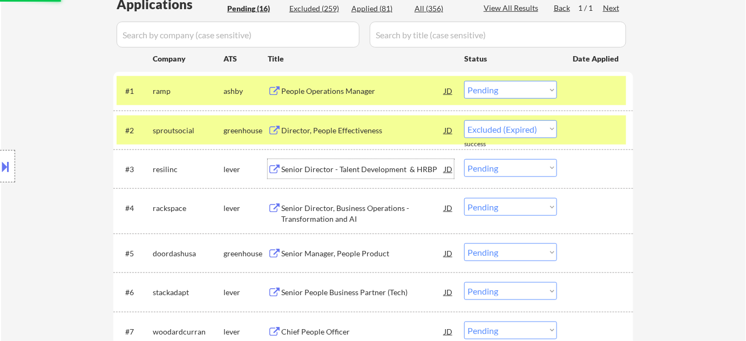
click at [369, 174] on div "Senior Director - Talent Development & HRBP" at bounding box center [362, 169] width 163 height 11
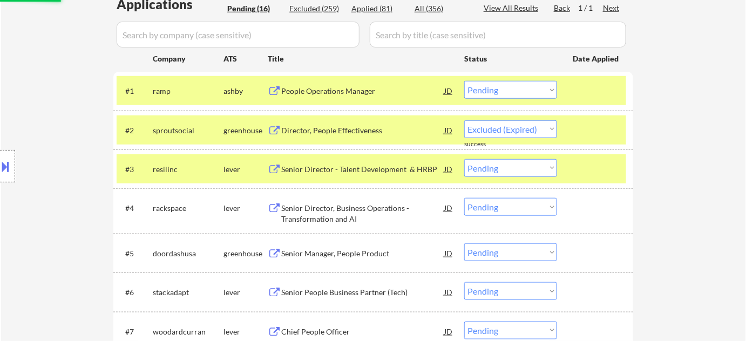
select select ""pending""
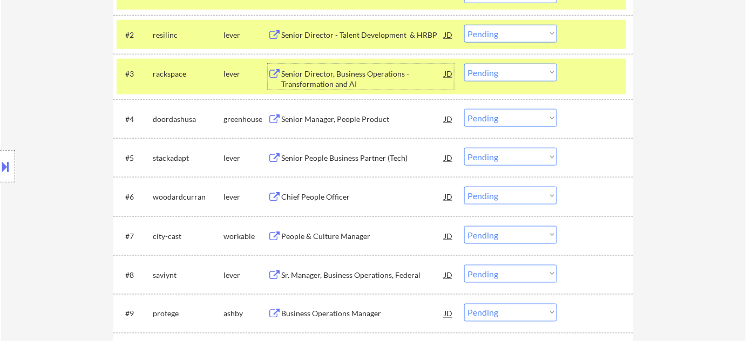
scroll to position [392, 0]
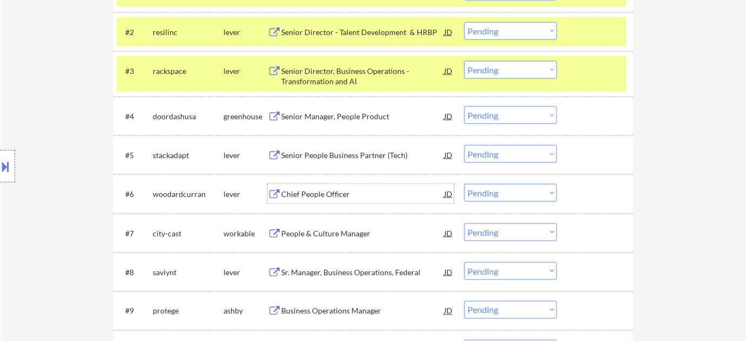
click at [334, 199] on div "Chief People Officer" at bounding box center [362, 194] width 163 height 11
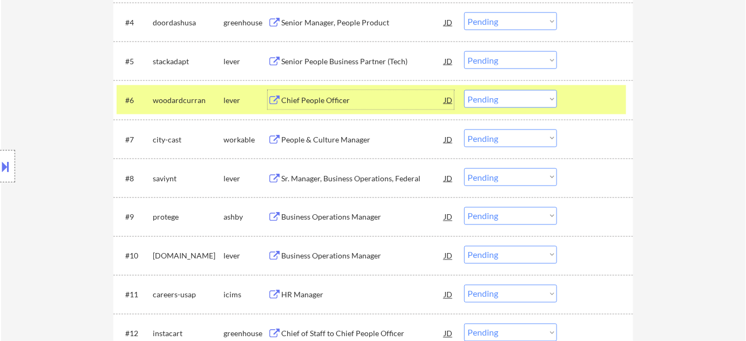
scroll to position [491, 0]
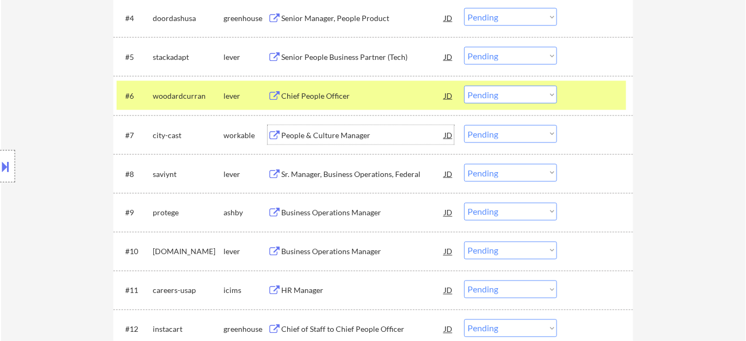
click at [335, 140] on div "People & Culture Manager" at bounding box center [362, 135] width 163 height 11
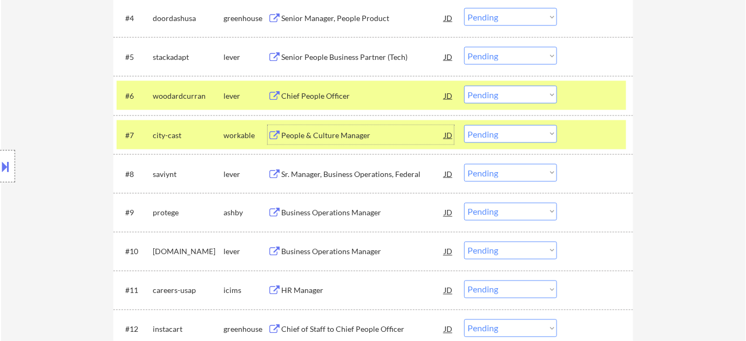
click at [521, 135] on select "Choose an option... Pending Applied Excluded (Questions) Excluded (Expired) Exc…" at bounding box center [510, 134] width 93 height 18
click at [464, 125] on select "Choose an option... Pending Applied Excluded (Questions) Excluded (Expired) Exc…" at bounding box center [510, 134] width 93 height 18
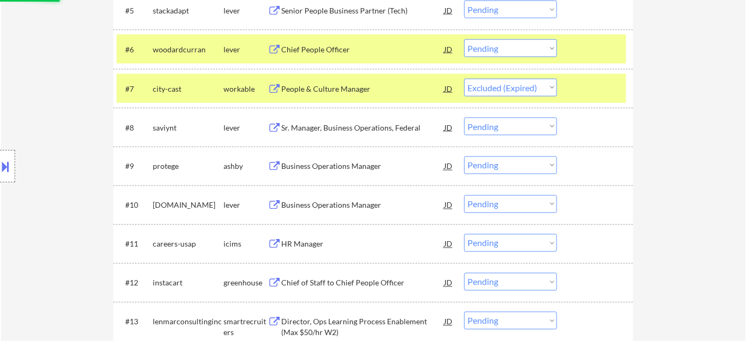
scroll to position [540, 0]
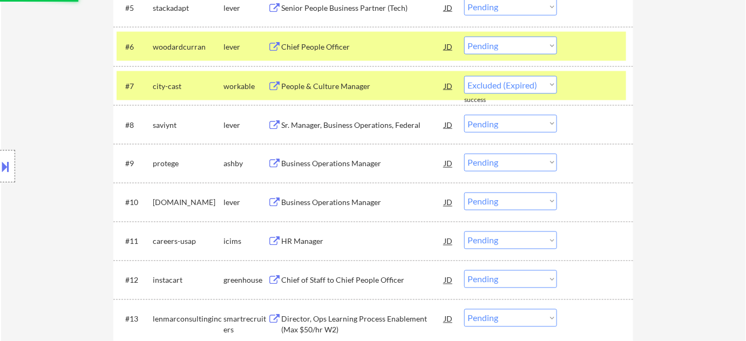
select select ""pending""
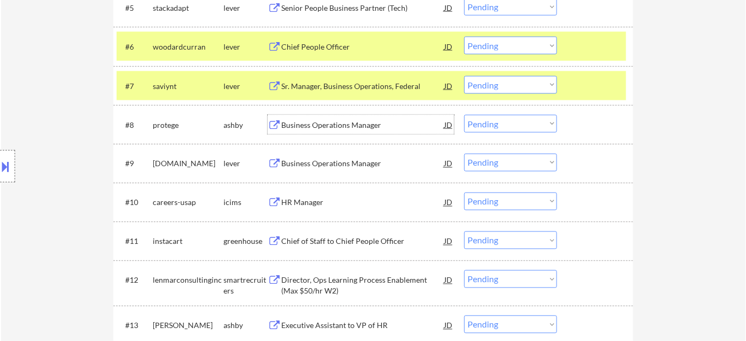
click at [334, 131] on div "Business Operations Manager" at bounding box center [362, 124] width 163 height 19
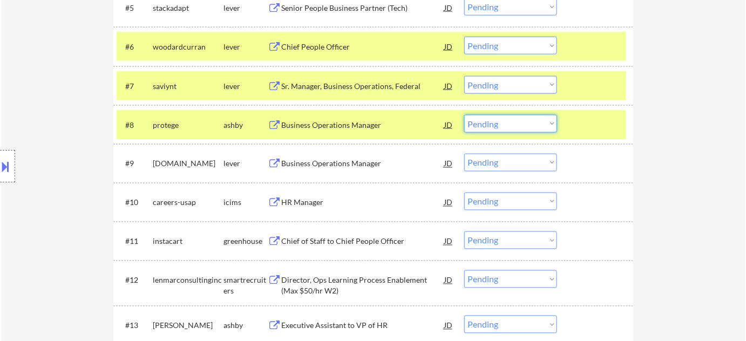
click at [498, 126] on select "Choose an option... Pending Applied Excluded (Questions) Excluded (Expired) Exc…" at bounding box center [510, 124] width 93 height 18
click at [464, 115] on select "Choose an option... Pending Applied Excluded (Questions) Excluded (Expired) Exc…" at bounding box center [510, 124] width 93 height 18
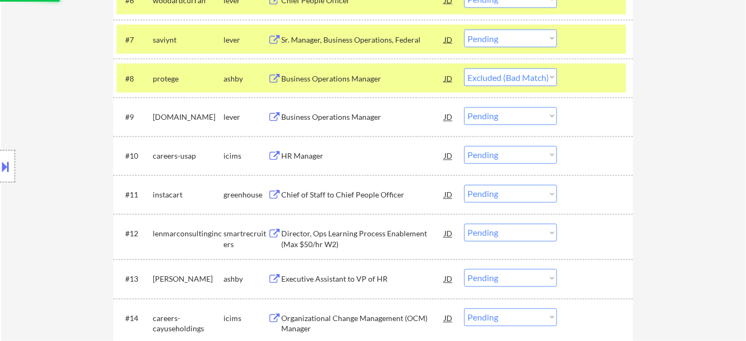
scroll to position [588, 0]
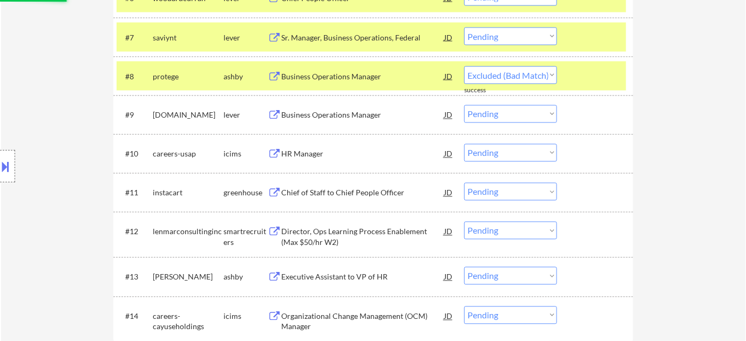
select select ""pending""
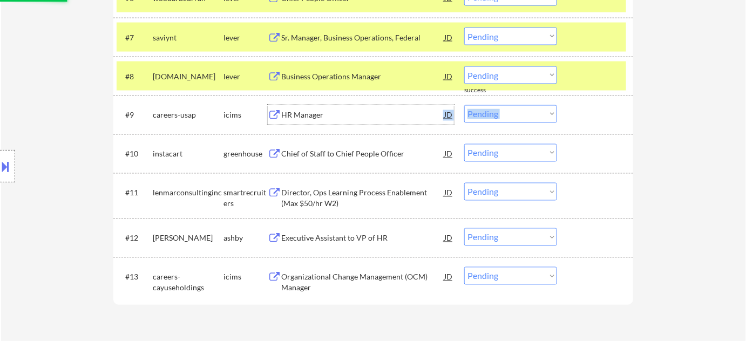
drag, startPoint x: 338, startPoint y: 113, endPoint x: 314, endPoint y: 171, distance: 62.9
click at [314, 171] on div "#1 ramp [PERSON_NAME] People Operations Manager JD Choose an option... Pending …" at bounding box center [373, 40] width 520 height 525
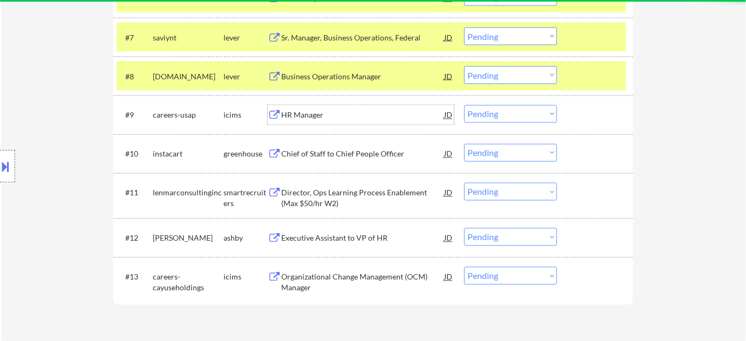
click at [68, 177] on div "Location Inclusions: [GEOGRAPHIC_DATA], [GEOGRAPHIC_DATA] [GEOGRAPHIC_DATA], OR…" at bounding box center [96, 166] width 193 height 200
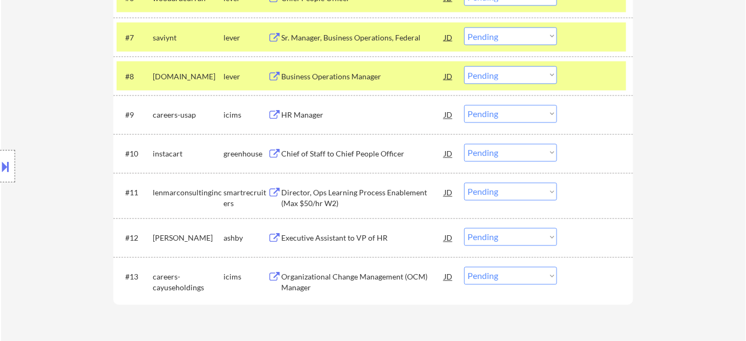
click at [335, 78] on div "Business Operations Manager" at bounding box center [362, 76] width 163 height 11
